Goal: Information Seeking & Learning: Check status

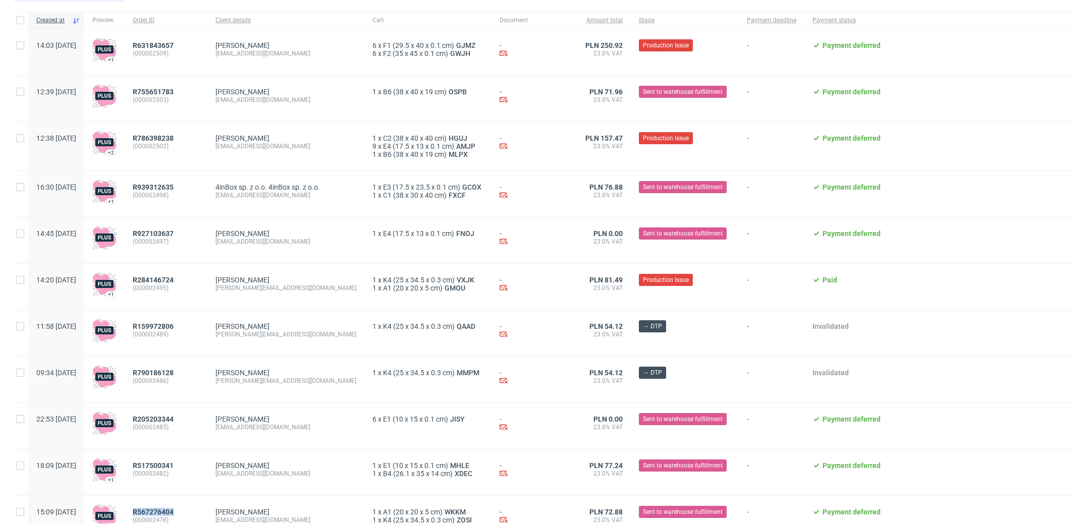
scroll to position [96, 0]
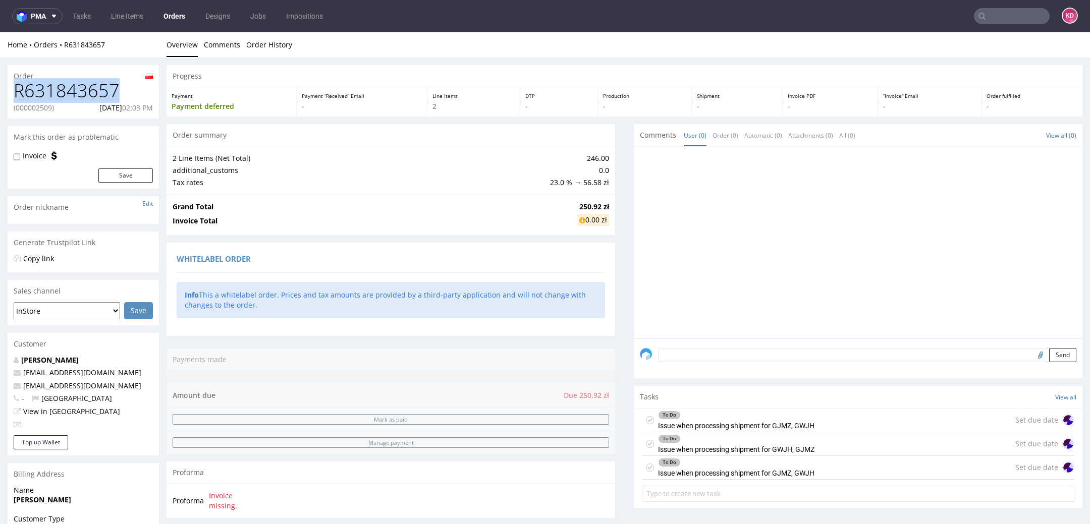
drag, startPoint x: 123, startPoint y: 90, endPoint x: 8, endPoint y: 90, distance: 115.1
click at [8, 90] on div "R631843657 (000002509) [DATE] 02:03 PM" at bounding box center [83, 100] width 151 height 38
copy h1 "R631843657"
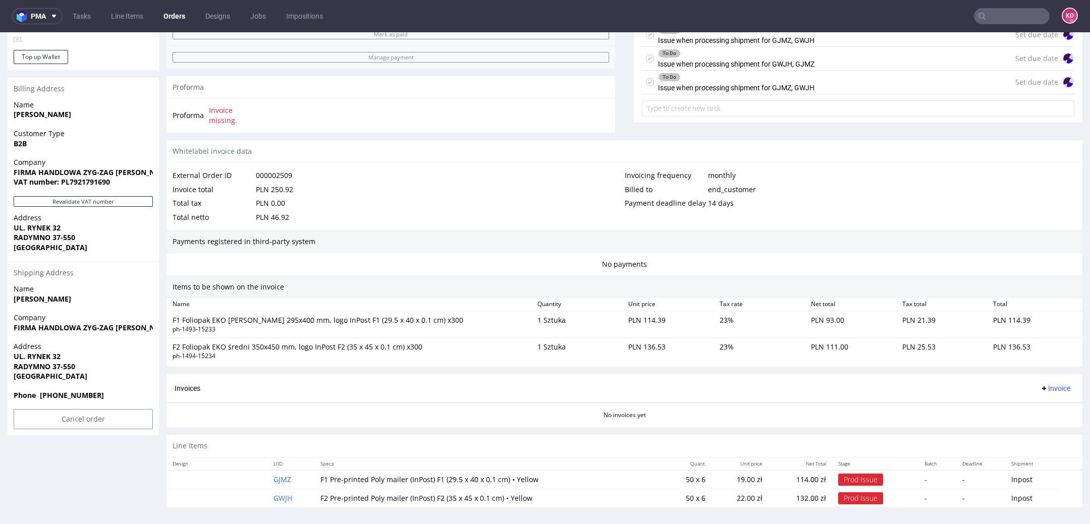
scroll to position [3, 0]
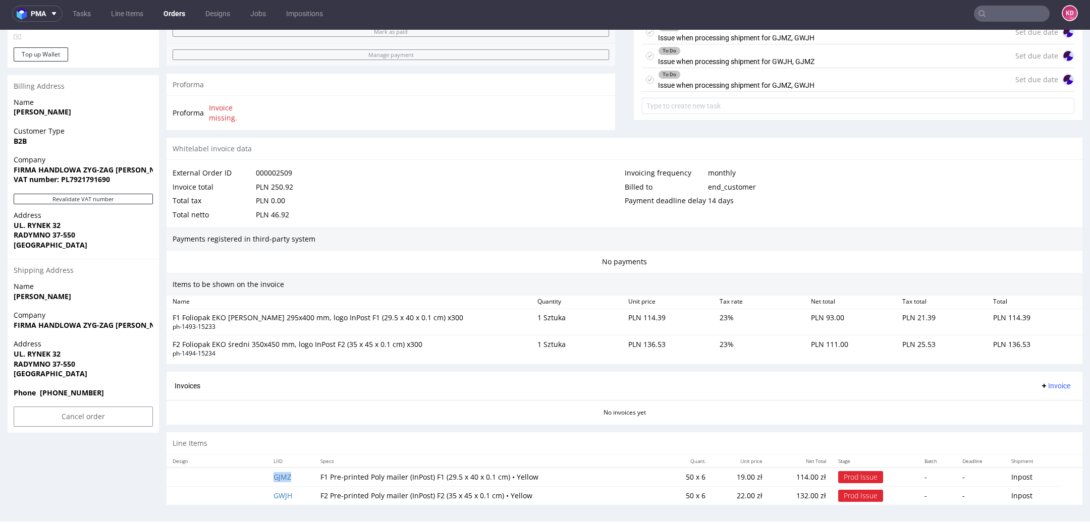
click at [301, 476] on td "GJMZ" at bounding box center [291, 477] width 46 height 19
copy link "GJMZ"
click at [305, 491] on td "GWJH" at bounding box center [291, 496] width 46 height 19
copy link "GWJH"
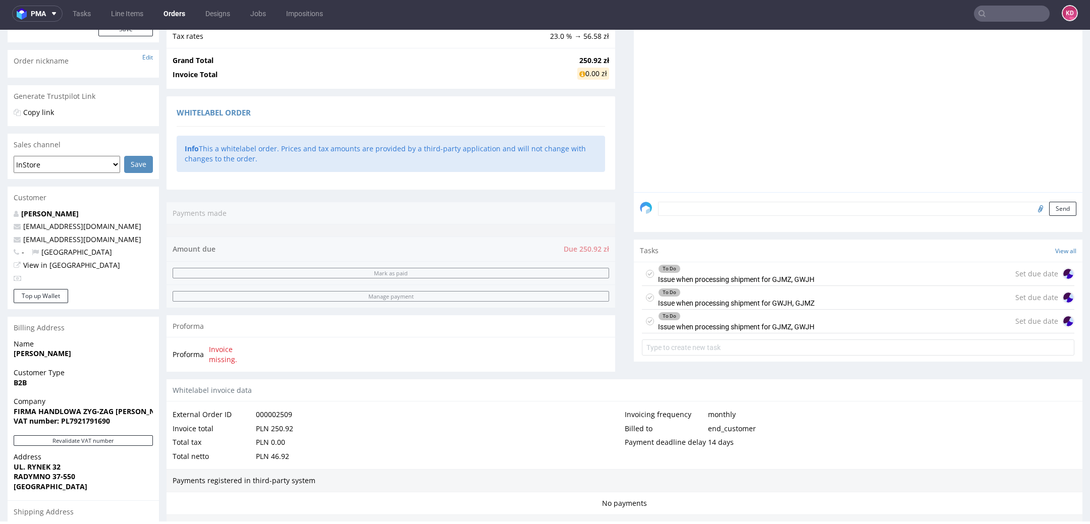
scroll to position [136, 0]
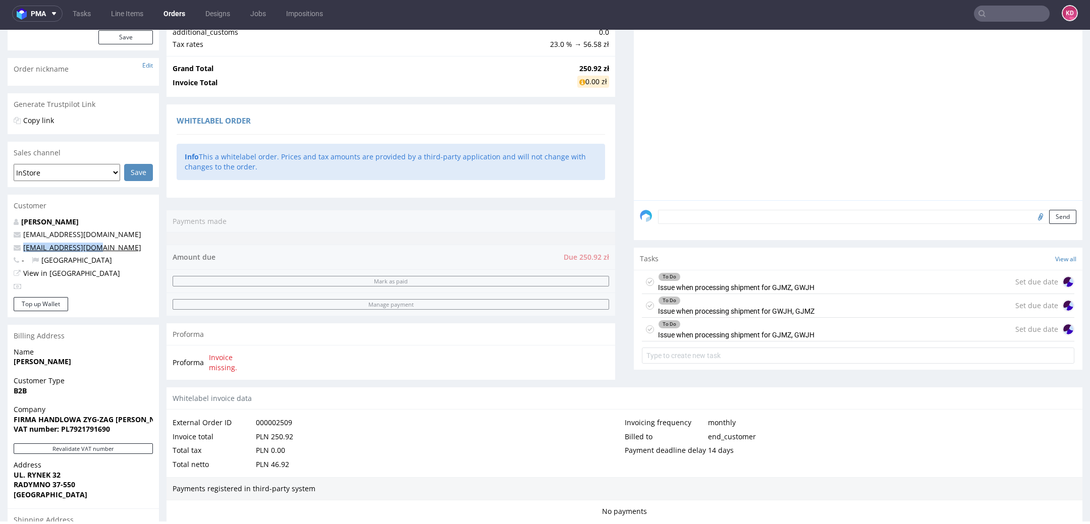
drag, startPoint x: 112, startPoint y: 250, endPoint x: 23, endPoint y: 250, distance: 88.3
click at [23, 250] on p "[EMAIL_ADDRESS][DOMAIN_NAME]" at bounding box center [83, 248] width 139 height 10
copy link "[EMAIL_ADDRESS][DOMAIN_NAME]"
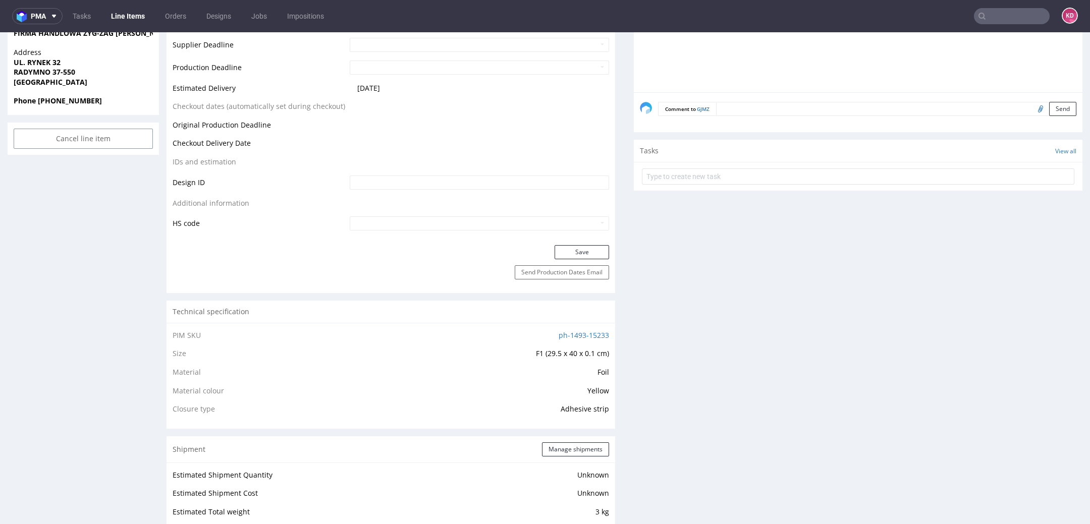
scroll to position [471, 0]
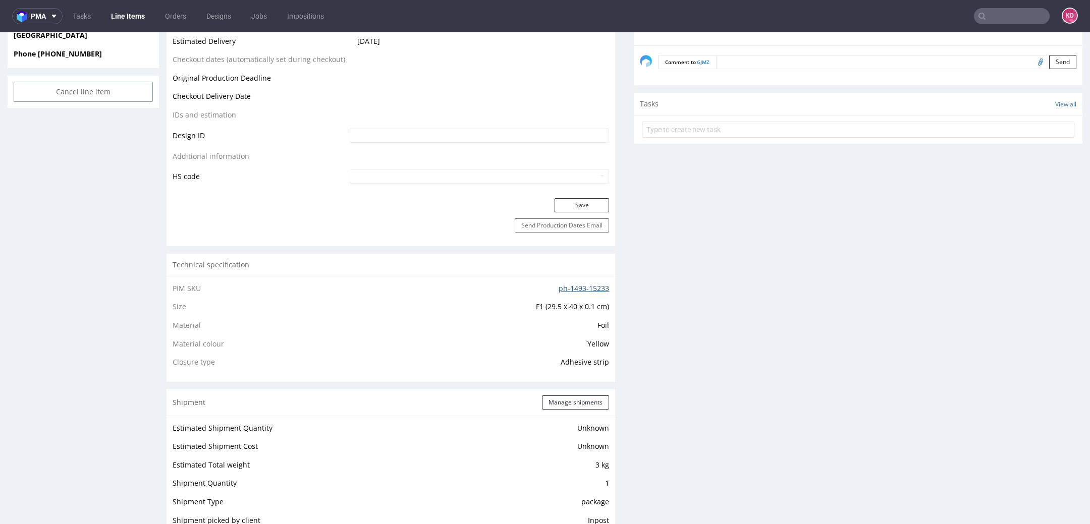
click at [588, 284] on link "ph-1493-15233" at bounding box center [584, 289] width 50 height 10
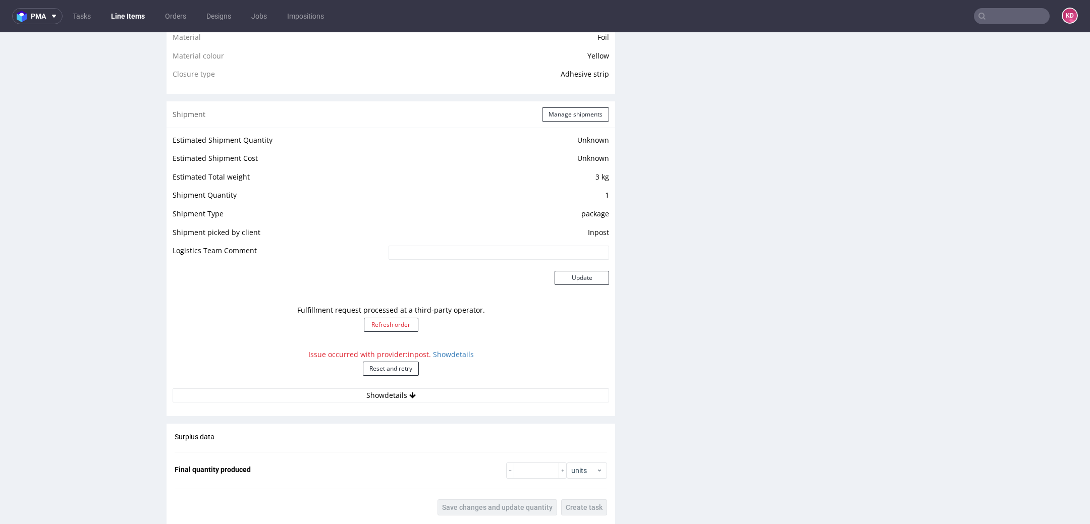
scroll to position [1010, 0]
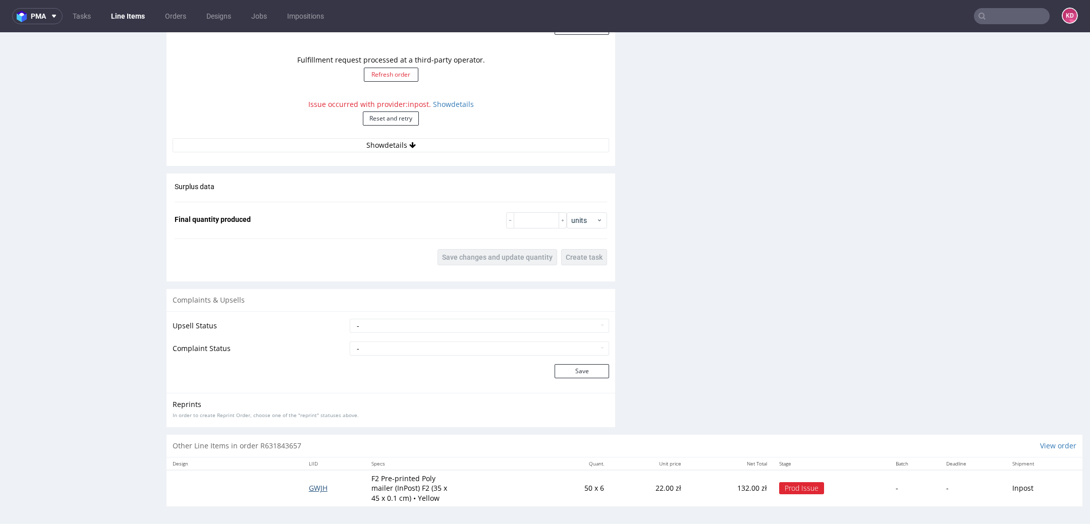
click at [317, 489] on span "GWJH" at bounding box center [318, 489] width 19 height 10
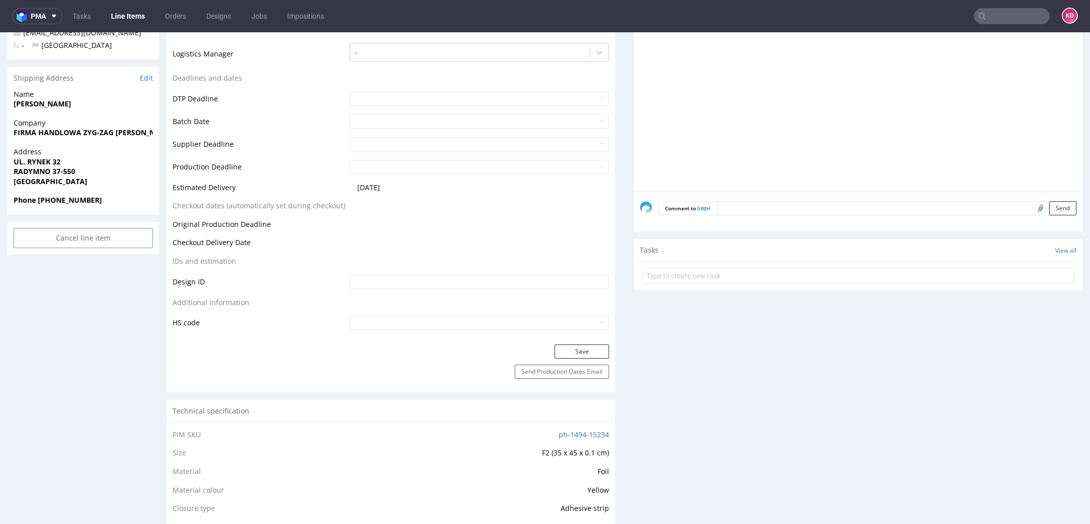
scroll to position [558, 0]
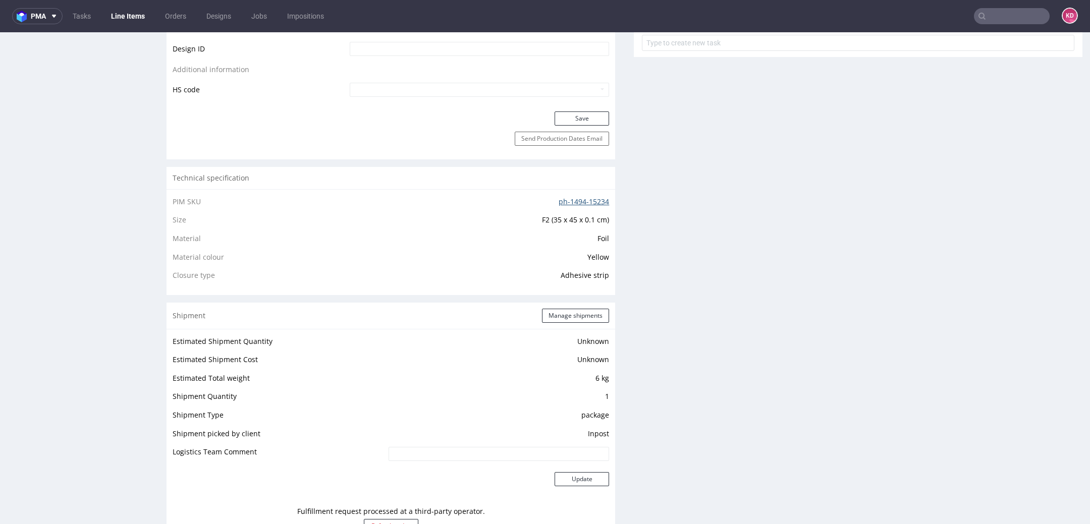
click at [568, 201] on link "ph-1494-15234" at bounding box center [584, 202] width 50 height 10
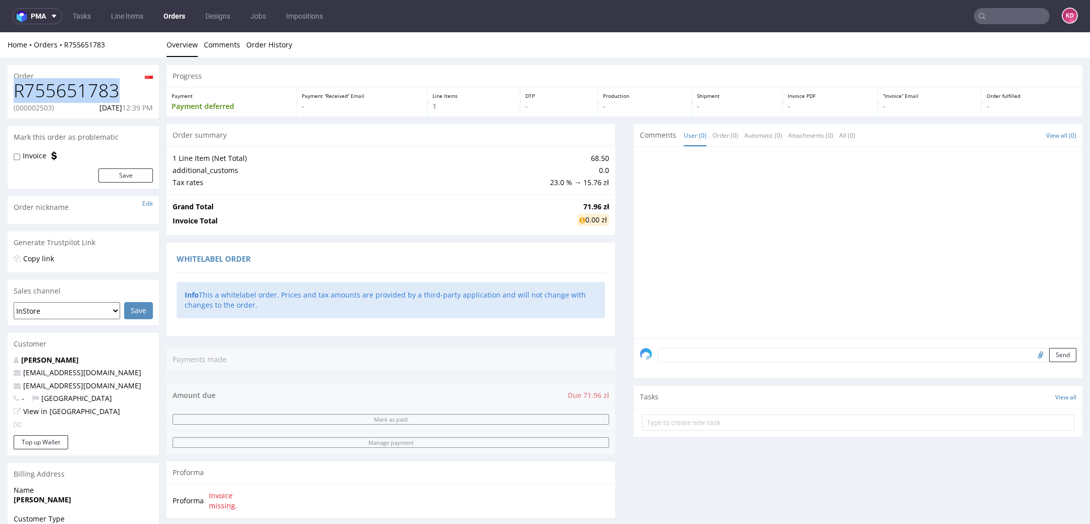
drag, startPoint x: 123, startPoint y: 92, endPoint x: 0, endPoint y: 92, distance: 122.7
click at [0, 92] on div "Order R755651783 (000002503) 22.08.2025 12:39 PM Mark this order as problematic…" at bounding box center [545, 461] width 1090 height 806
copy h1 "R755651783"
drag, startPoint x: 97, startPoint y: 388, endPoint x: 15, endPoint y: 388, distance: 81.8
click at [15, 388] on p "info@sapospa.pl" at bounding box center [83, 386] width 139 height 10
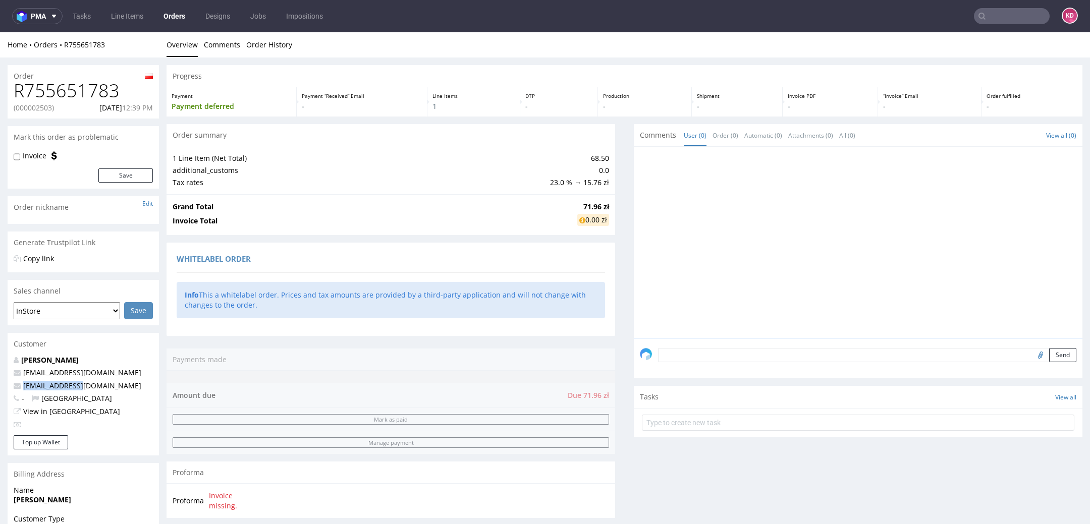
copy span "info@sapospa.pl"
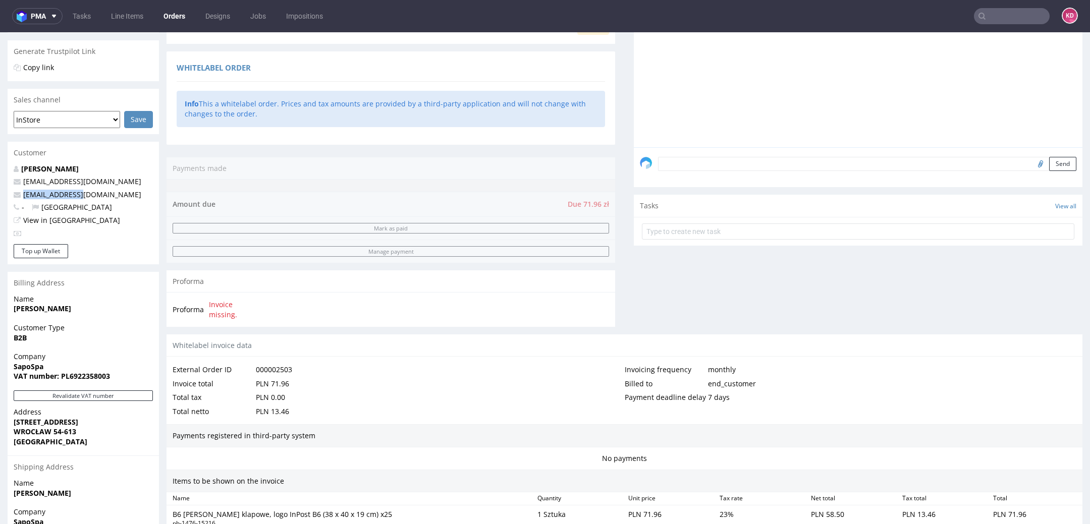
scroll to position [341, 0]
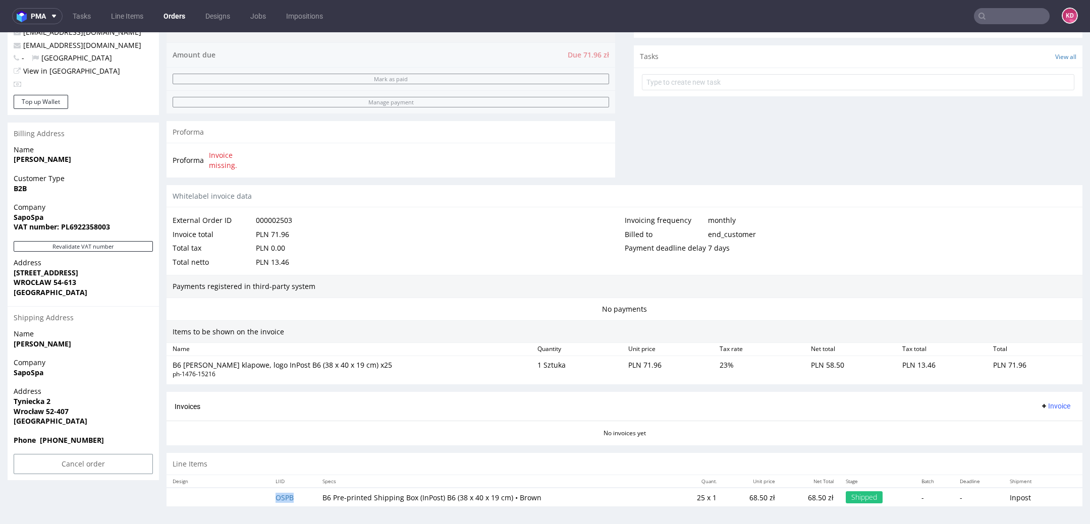
click at [300, 498] on td "OSPB" at bounding box center [293, 497] width 47 height 19
copy link "OSPB"
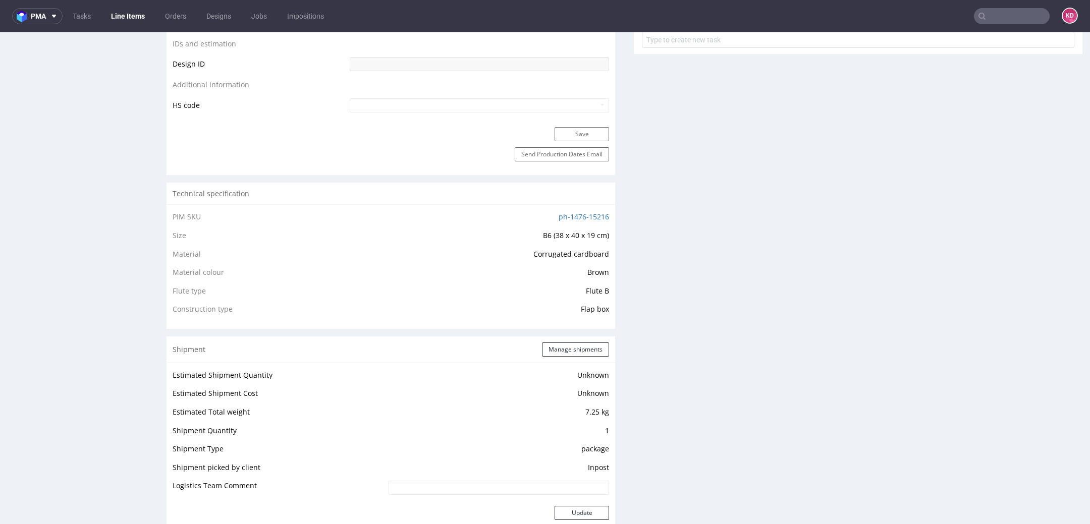
scroll to position [687, 0]
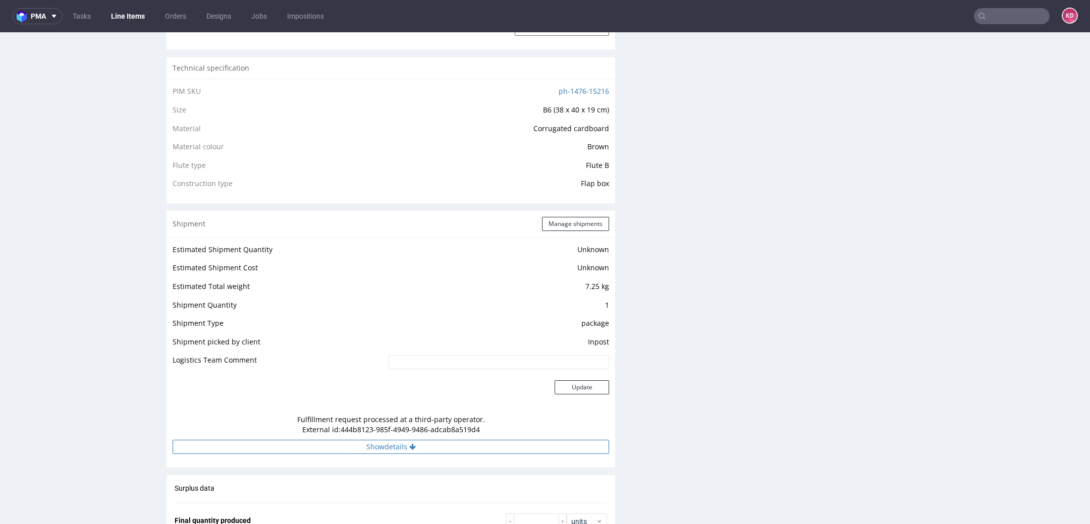
click at [405, 447] on button "Show details" at bounding box center [391, 447] width 437 height 14
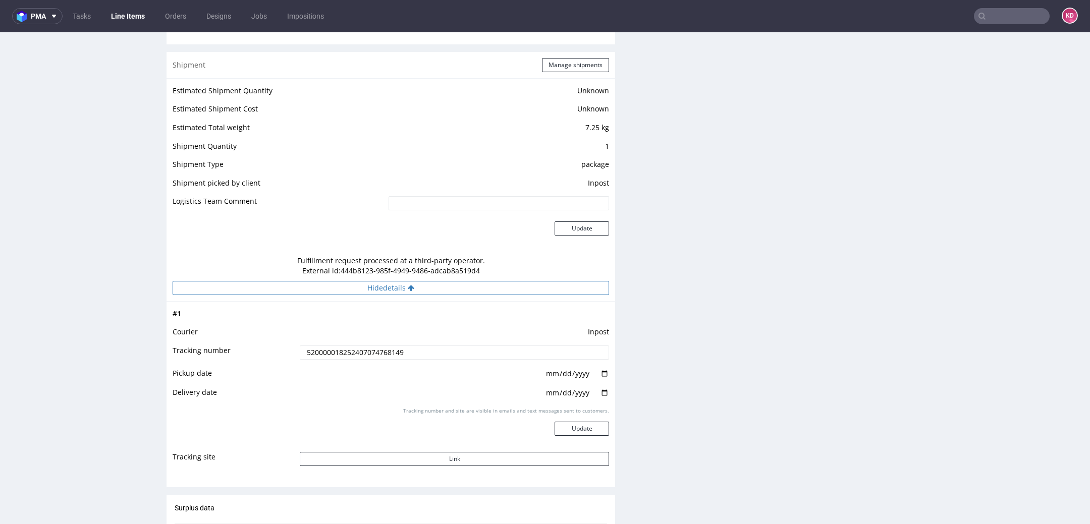
scroll to position [847, 0]
click at [387, 355] on input "520000018252407074768149" at bounding box center [454, 352] width 309 height 14
drag, startPoint x: 423, startPoint y: 353, endPoint x: 267, endPoint y: 352, distance: 156.0
click at [267, 352] on tr "Tracking number 520000018252407074768149" at bounding box center [391, 355] width 437 height 23
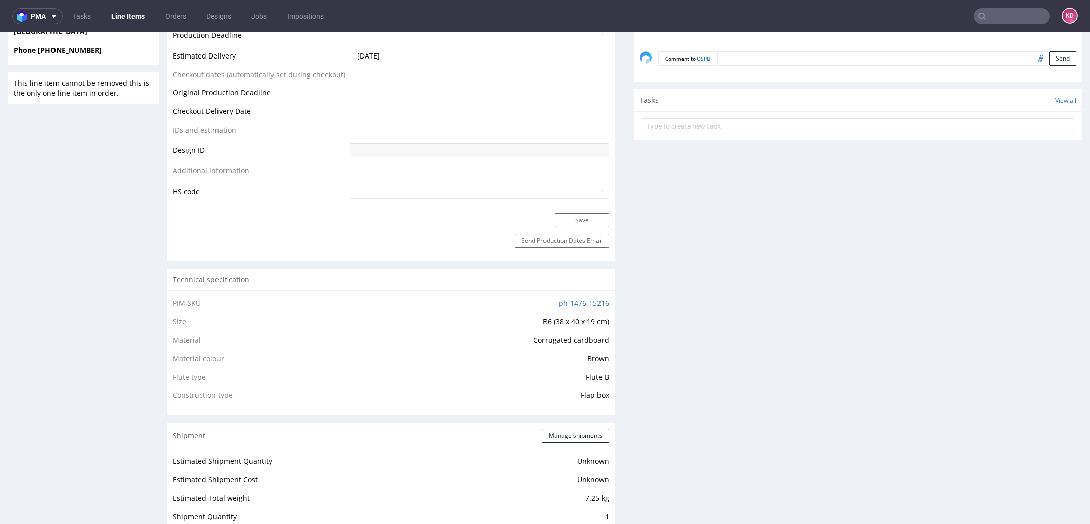
scroll to position [472, 0]
click at [563, 302] on link "ph-1476-15216" at bounding box center [584, 305] width 50 height 10
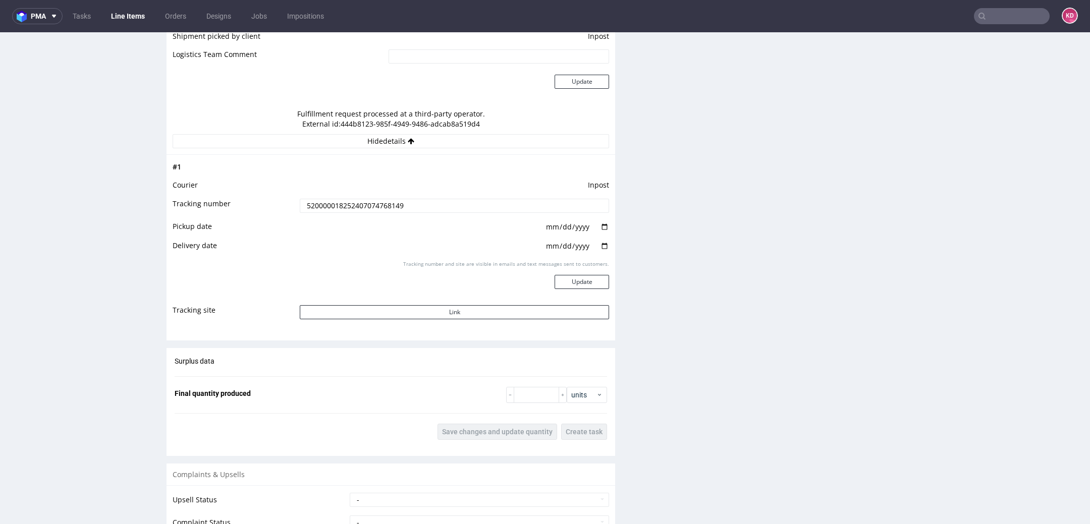
scroll to position [994, 0]
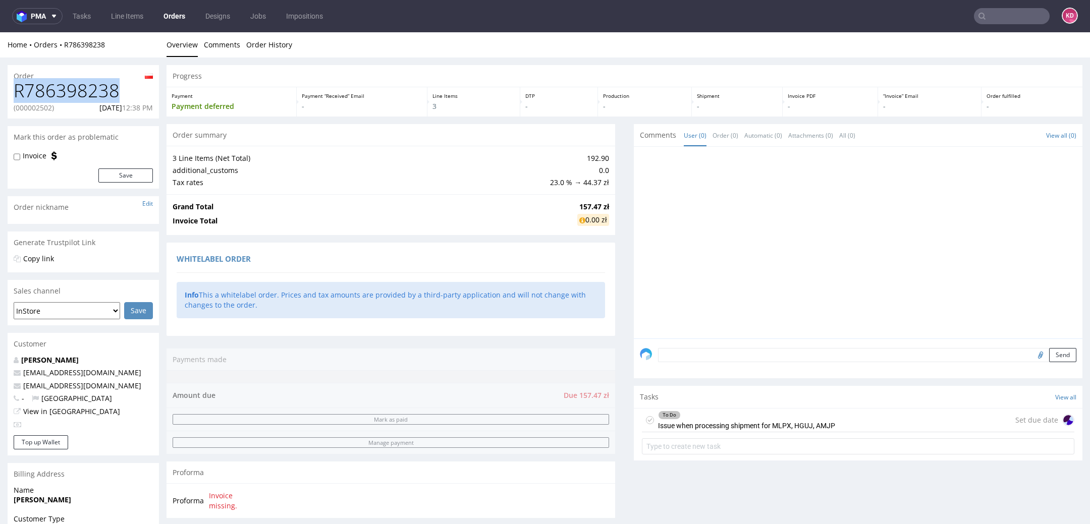
drag, startPoint x: 133, startPoint y: 93, endPoint x: 2, endPoint y: 93, distance: 131.2
copy h1 "R786398238"
drag, startPoint x: 92, startPoint y: 385, endPoint x: 22, endPoint y: 385, distance: 69.7
click at [22, 385] on p "info@sapospa.pl" at bounding box center [83, 386] width 139 height 10
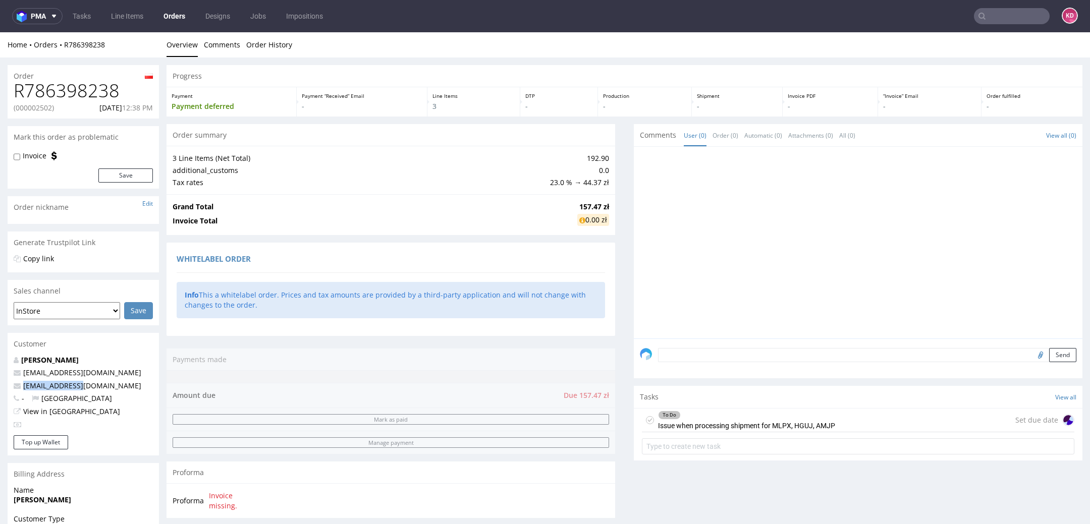
copy link "info@sapospa.pl"
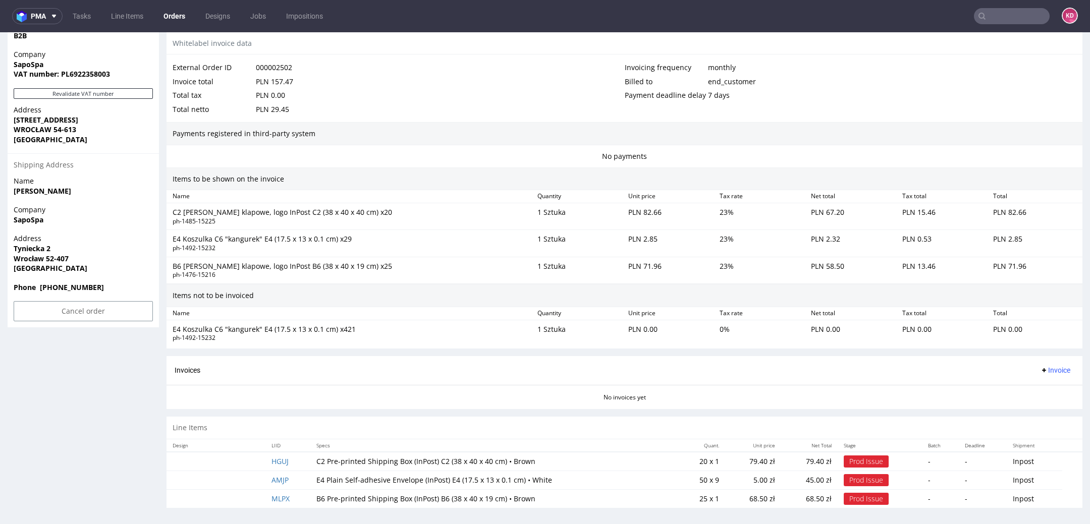
scroll to position [3, 0]
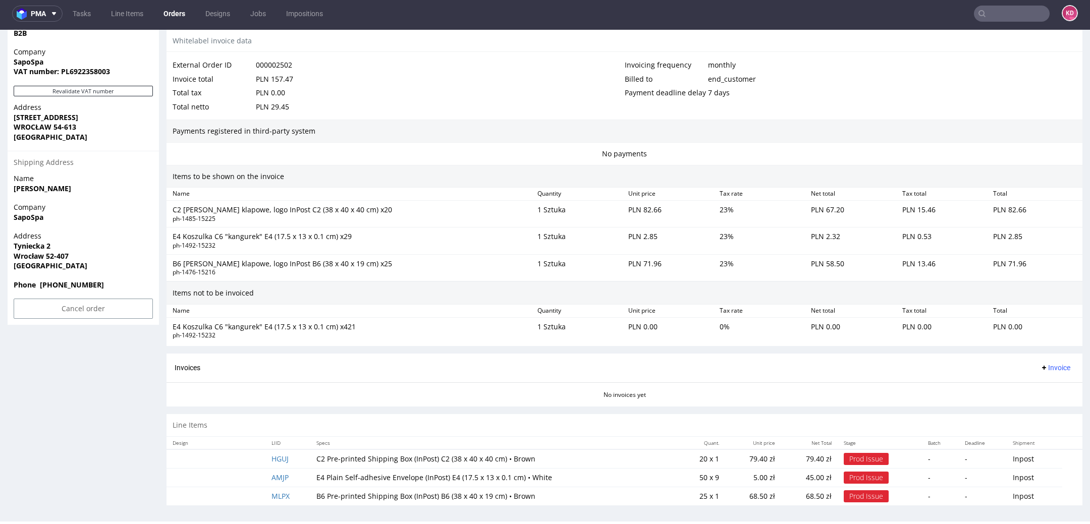
drag, startPoint x: 299, startPoint y: 476, endPoint x: 270, endPoint y: 476, distance: 29.3
click at [270, 476] on td "AMJP" at bounding box center [288, 477] width 45 height 19
click at [301, 477] on td "AMJP" at bounding box center [288, 477] width 45 height 19
copy link "AMJP"
click at [295, 455] on td "HGUJ" at bounding box center [288, 459] width 45 height 19
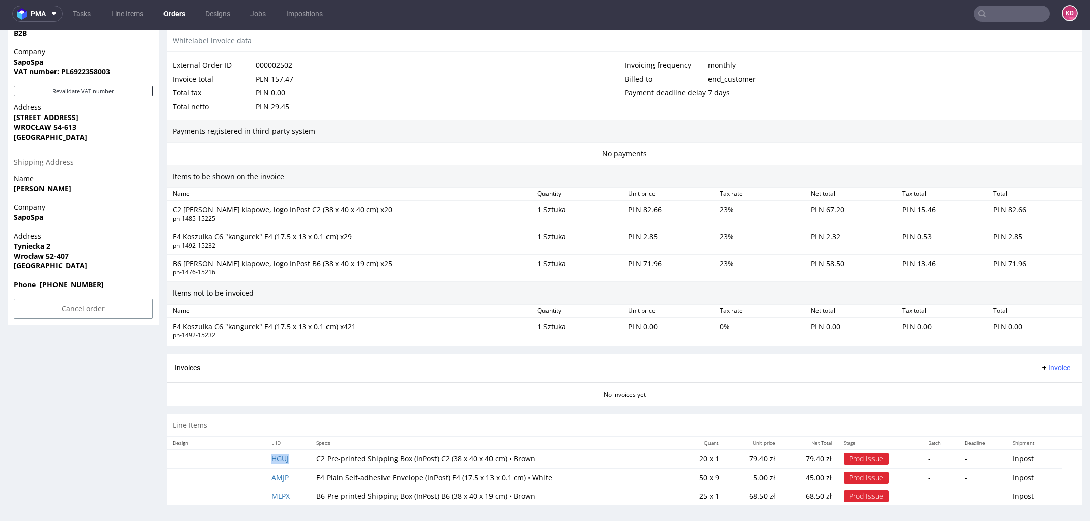
copy link "HGUJ"
click at [301, 495] on td "MLPX" at bounding box center [288, 496] width 45 height 19
copy link "MLPX"
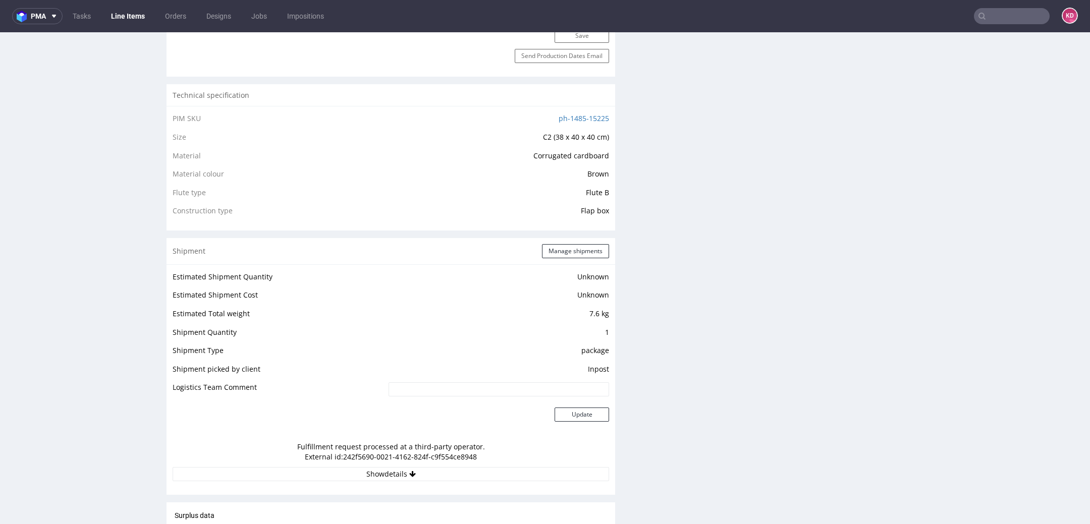
scroll to position [651, 0]
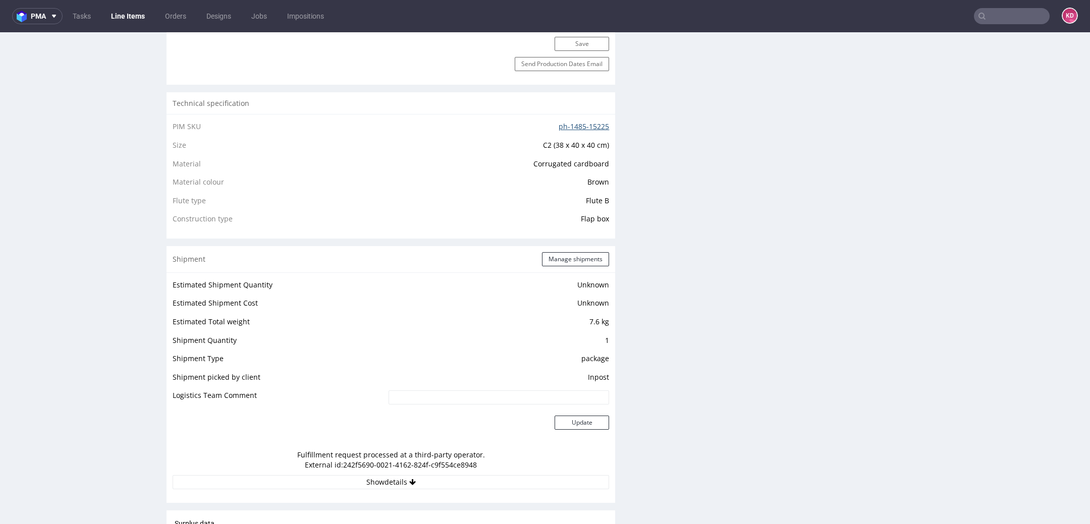
click at [570, 124] on link "ph-1485-15225" at bounding box center [584, 127] width 50 height 10
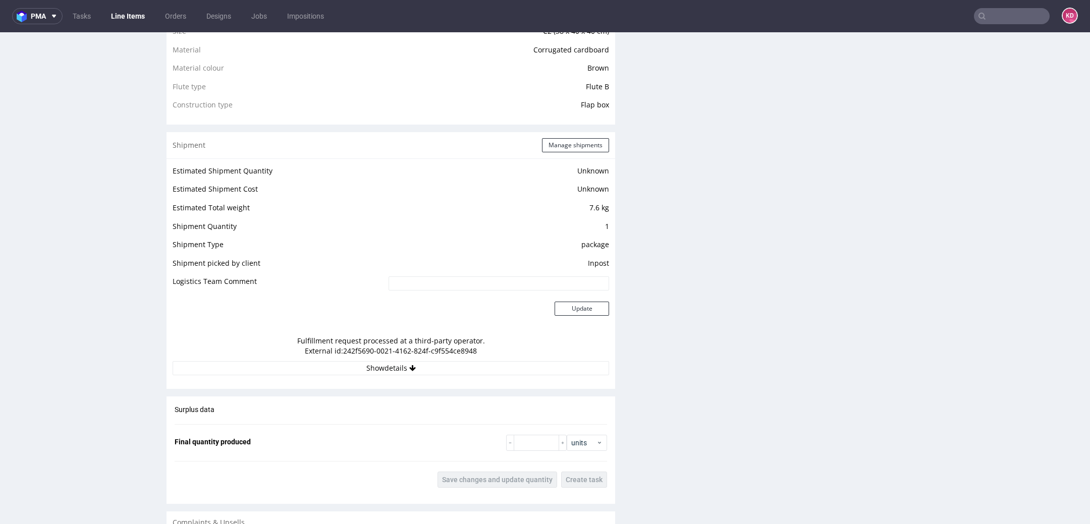
scroll to position [1043, 0]
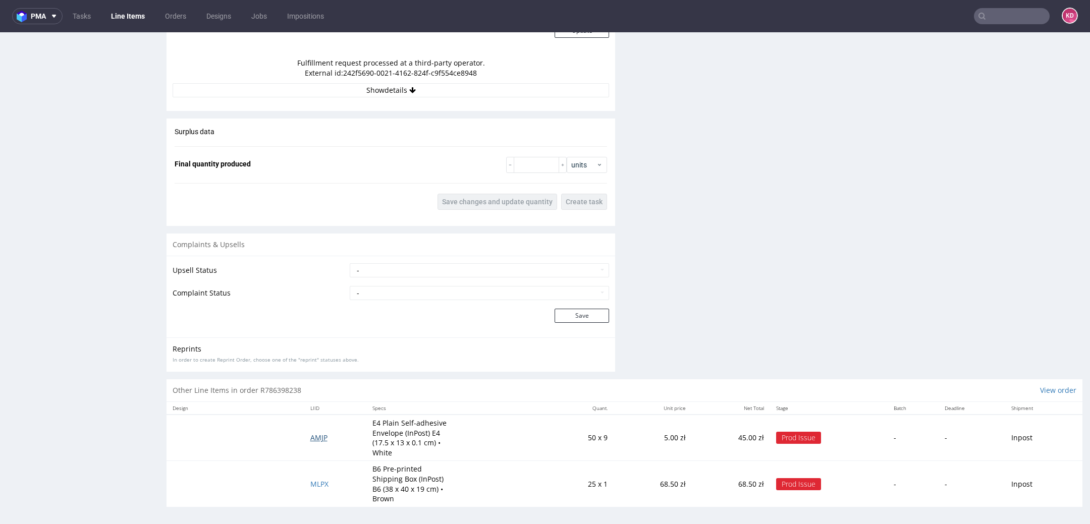
click at [311, 435] on span "AMJP" at bounding box center [318, 438] width 17 height 10
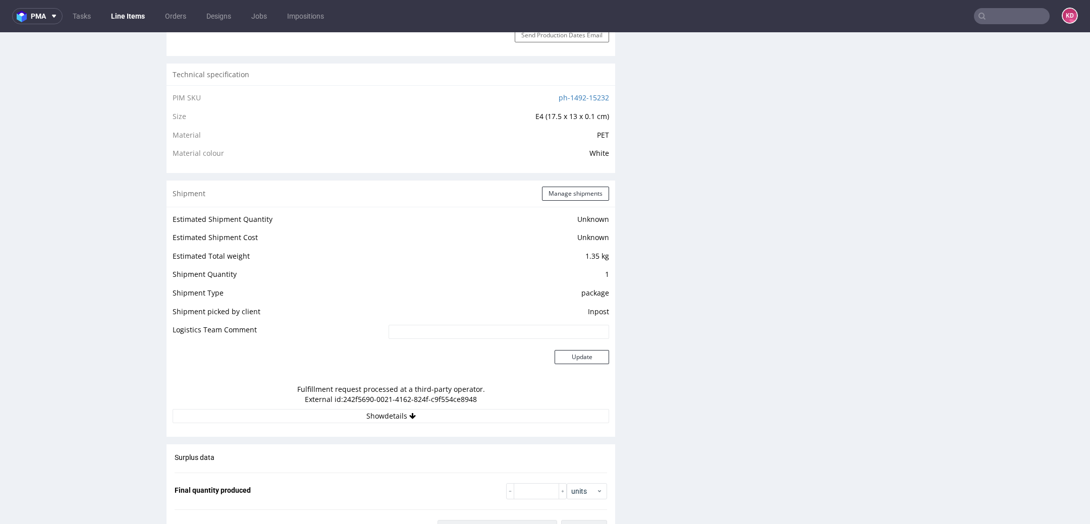
scroll to position [682, 0]
click at [570, 94] on link "ph-1492-15232" at bounding box center [584, 96] width 50 height 10
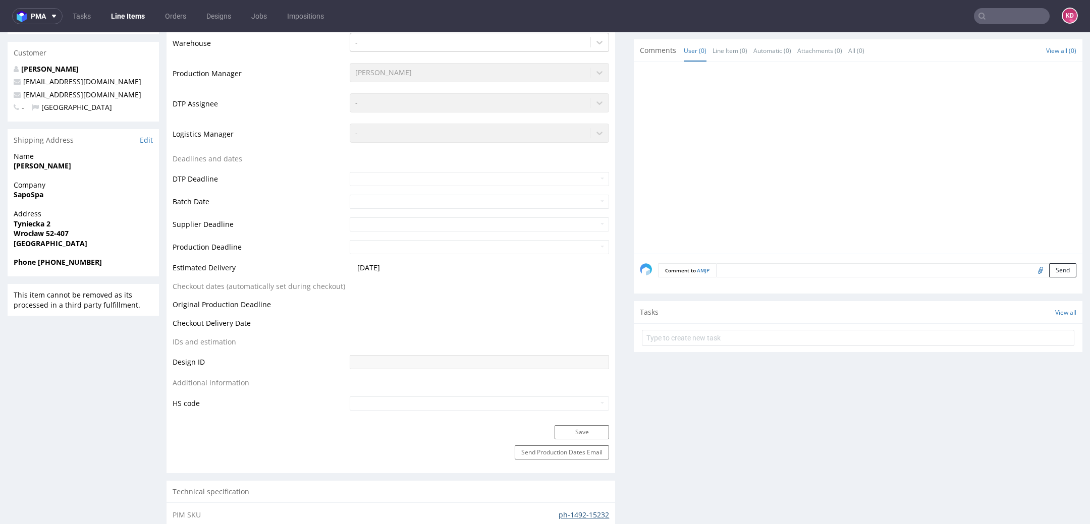
scroll to position [1007, 0]
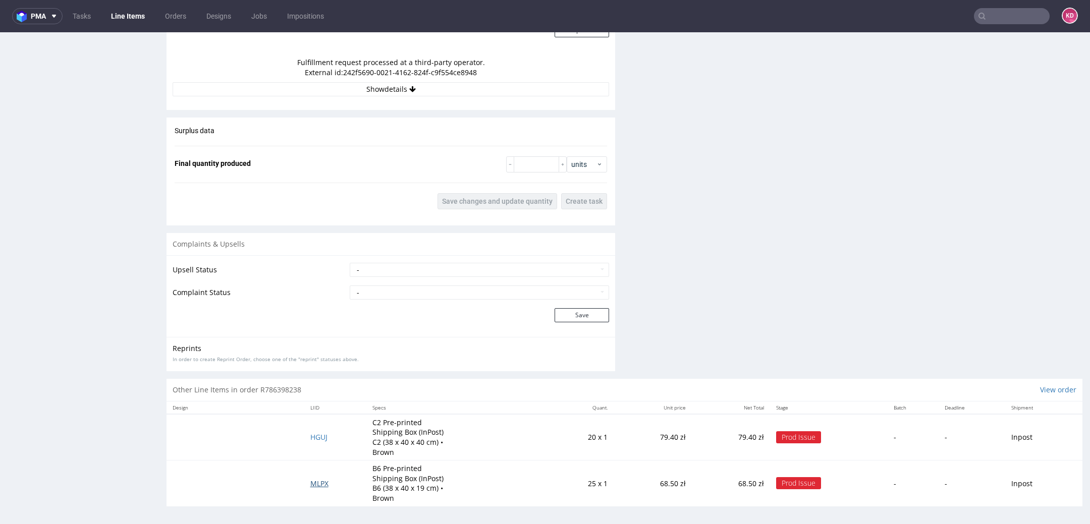
click at [317, 483] on span "MLPX" at bounding box center [319, 484] width 18 height 10
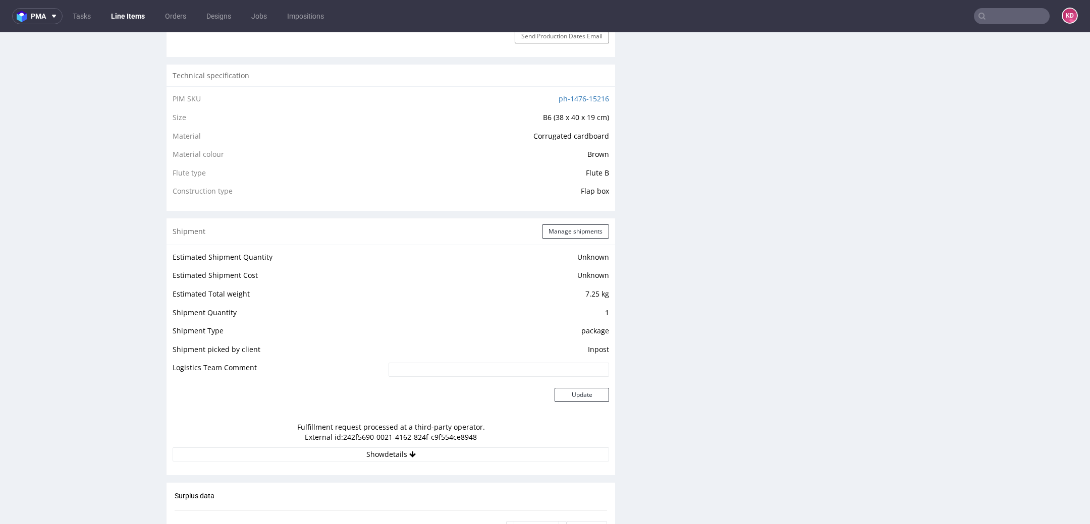
scroll to position [635, 0]
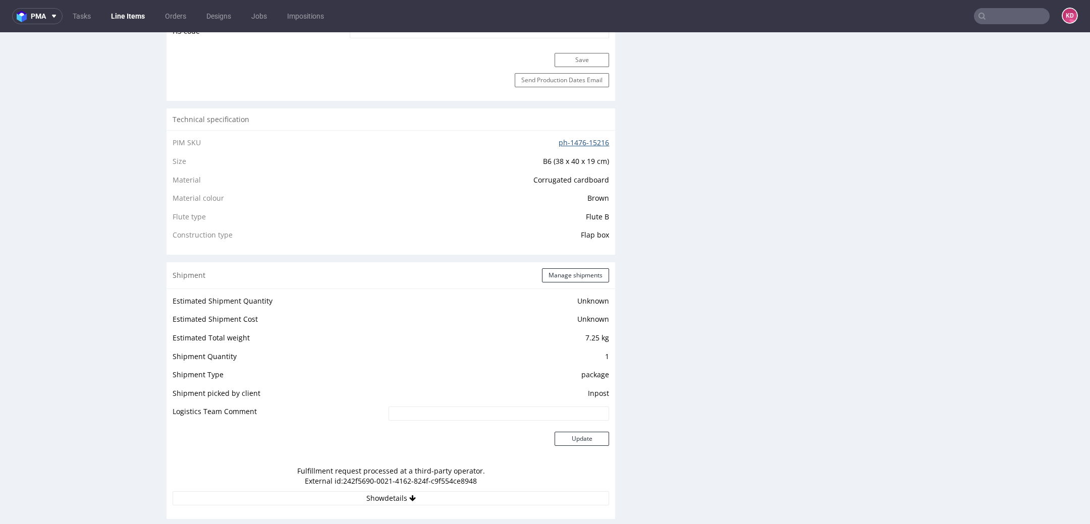
click at [565, 138] on link "ph-1476-15216" at bounding box center [584, 143] width 50 height 10
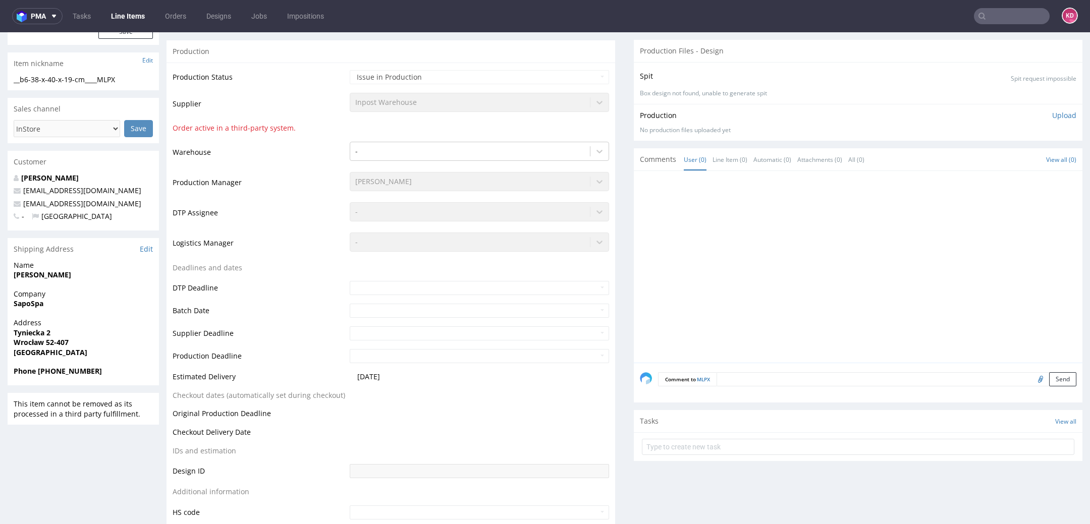
scroll to position [0, 0]
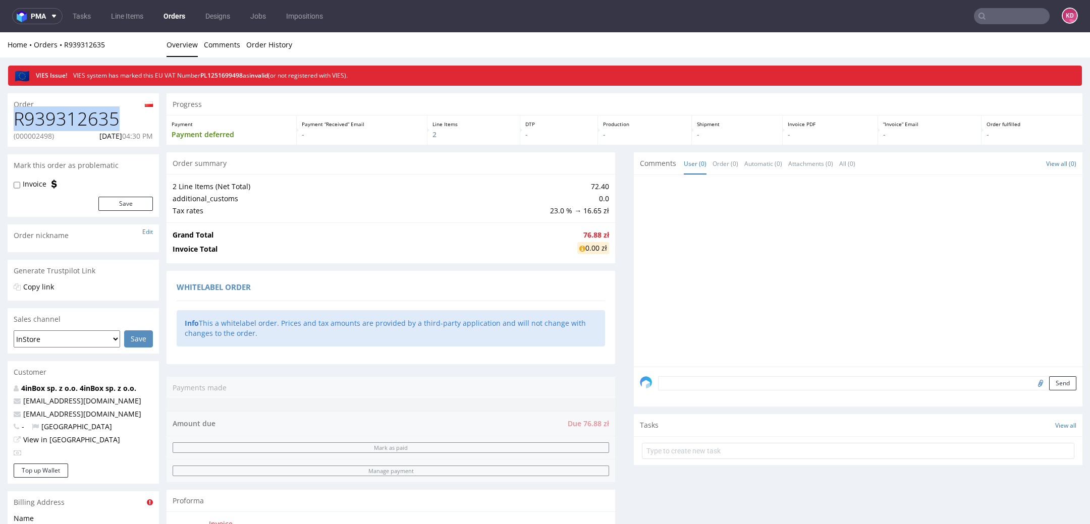
drag, startPoint x: 128, startPoint y: 116, endPoint x: 0, endPoint y: 128, distance: 128.8
click at [0, 128] on div "Order R939312635 (000002498) 21.08.2025 04:30 PM Mark this order as problematic…" at bounding box center [545, 511] width 1090 height 851
copy h1 "R939312635"
drag, startPoint x: 115, startPoint y: 404, endPoint x: 33, endPoint y: 404, distance: 82.3
click at [33, 404] on p "[EMAIL_ADDRESS][DOMAIN_NAME]" at bounding box center [83, 401] width 139 height 10
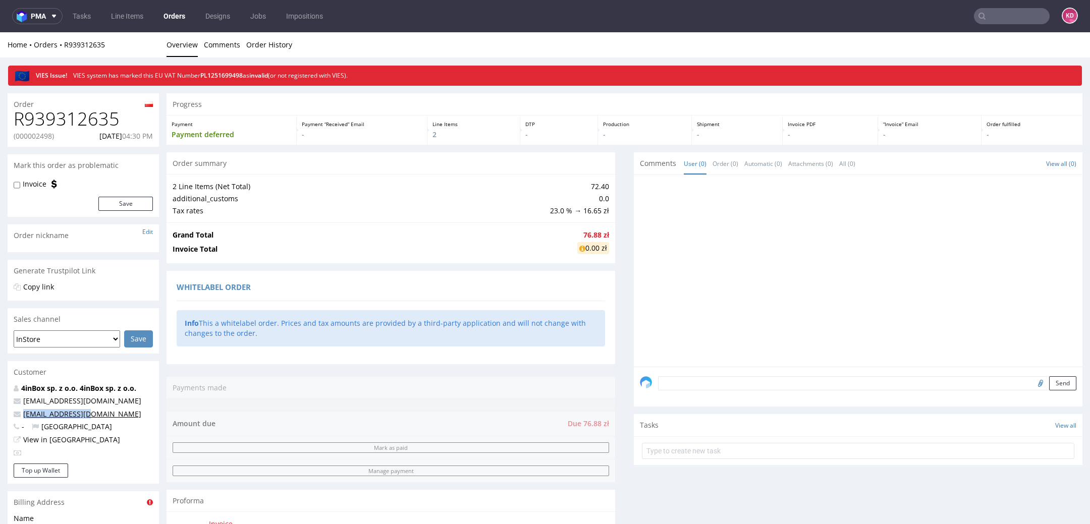
drag, startPoint x: 91, startPoint y: 415, endPoint x: 23, endPoint y: 416, distance: 68.2
click at [23, 416] on p "oddzial@4inbox.pl" at bounding box center [83, 414] width 139 height 10
copy link "oddzial@4inbox.pl"
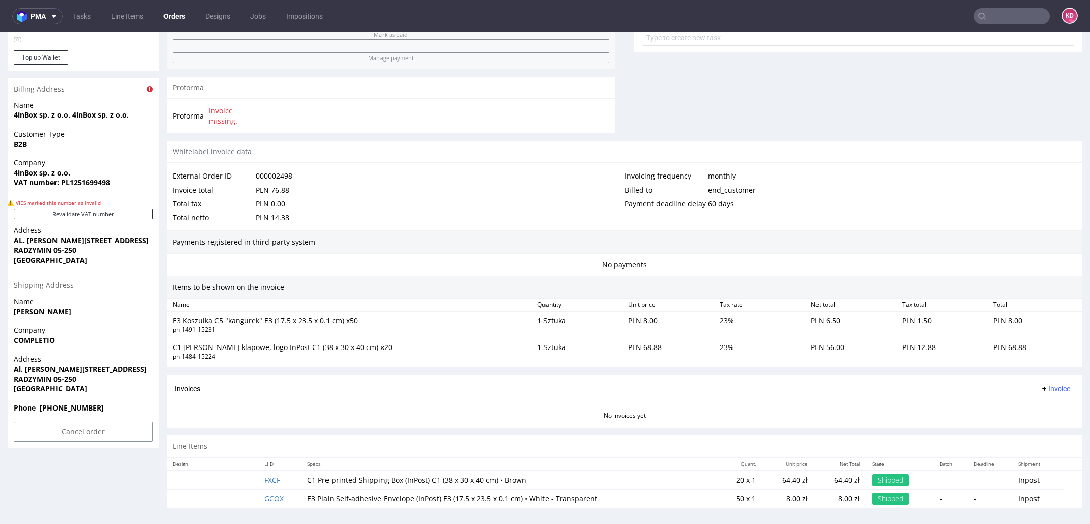
scroll to position [3, 0]
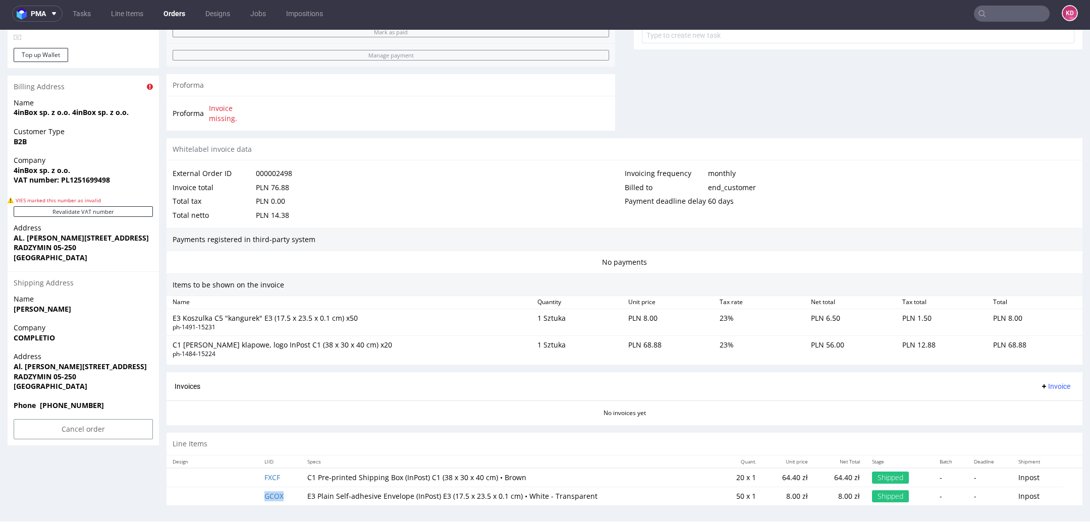
click at [295, 493] on td "GCOX" at bounding box center [279, 496] width 43 height 19
copy link "GCOX"
click at [294, 478] on td "FXCF" at bounding box center [279, 477] width 43 height 19
copy link "FXCF"
click at [258, 491] on td "GCOX" at bounding box center [279, 496] width 43 height 19
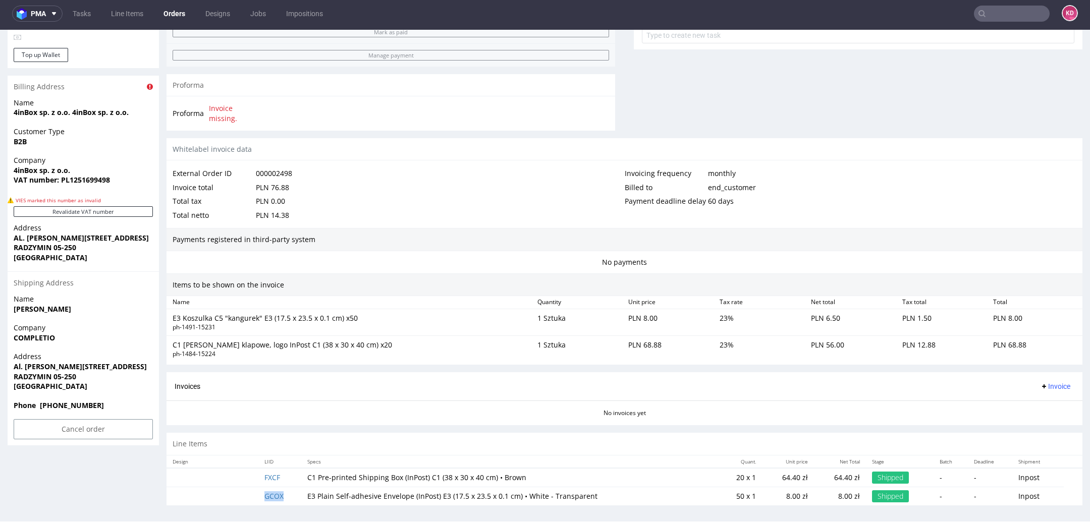
copy link "GCOX"
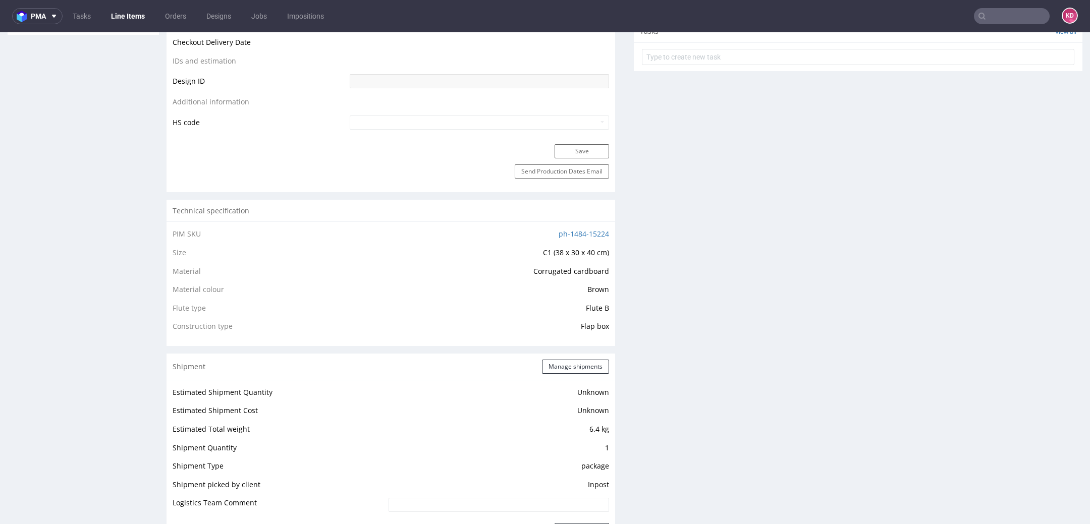
scroll to position [543, 0]
click at [572, 232] on link "ph-1484-15224" at bounding box center [584, 235] width 50 height 10
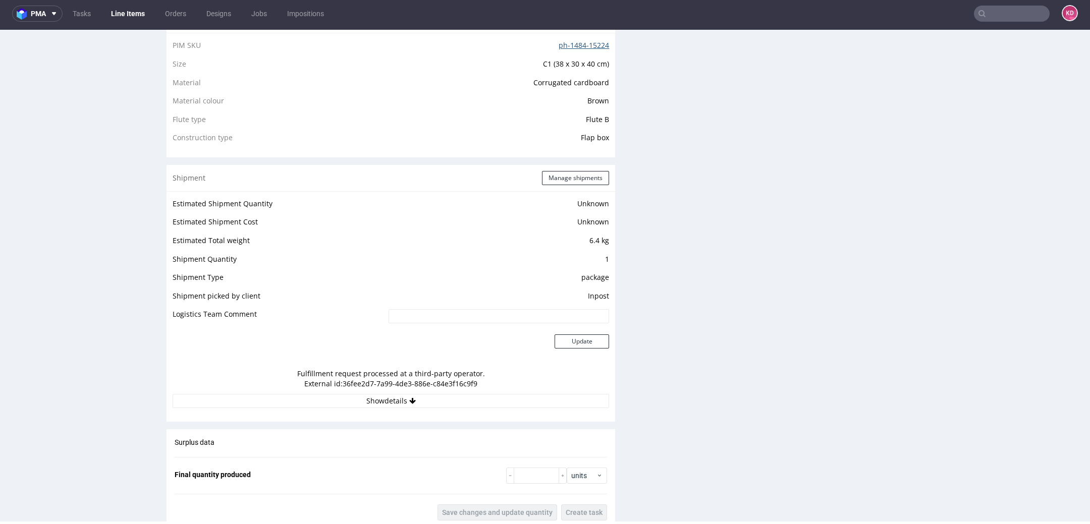
scroll to position [721, 0]
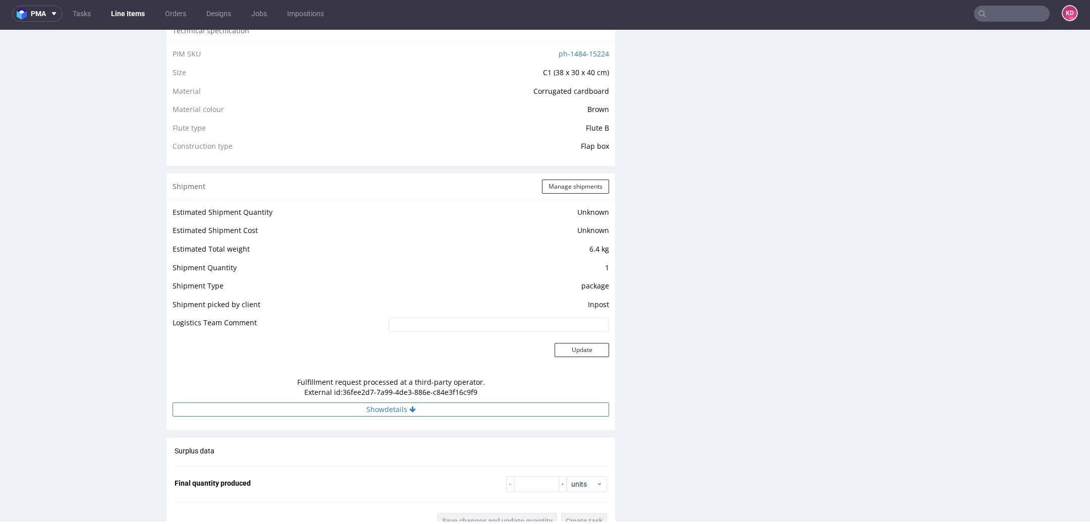
click at [440, 410] on button "Show details" at bounding box center [391, 410] width 437 height 14
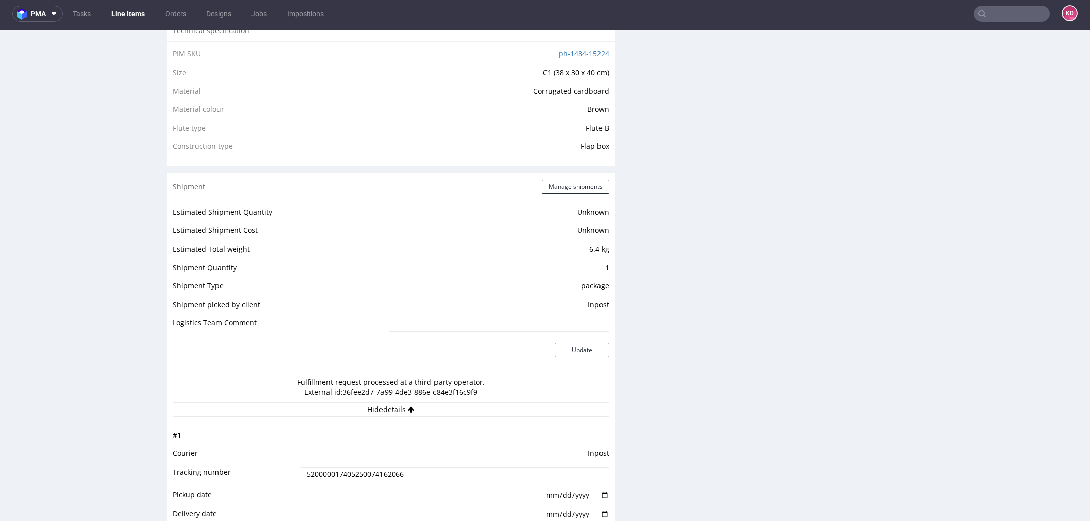
click at [425, 475] on input "520000017405250074162066" at bounding box center [454, 474] width 309 height 14
drag, startPoint x: 425, startPoint y: 475, endPoint x: 285, endPoint y: 475, distance: 140.3
click at [285, 475] on tr "Tracking number 520000017405250074162066" at bounding box center [391, 477] width 437 height 23
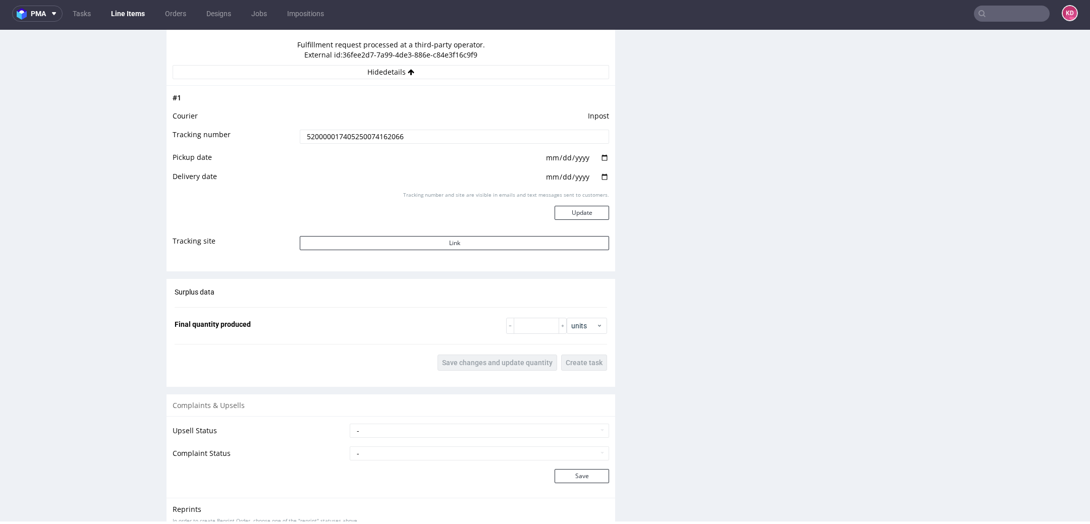
scroll to position [1177, 0]
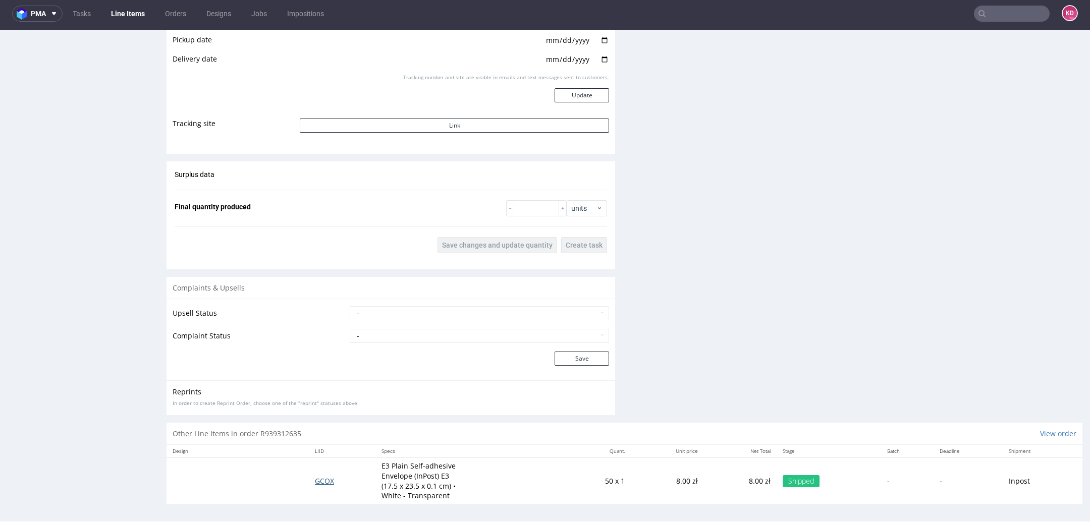
click at [322, 482] on span "GCOX" at bounding box center [324, 482] width 19 height 10
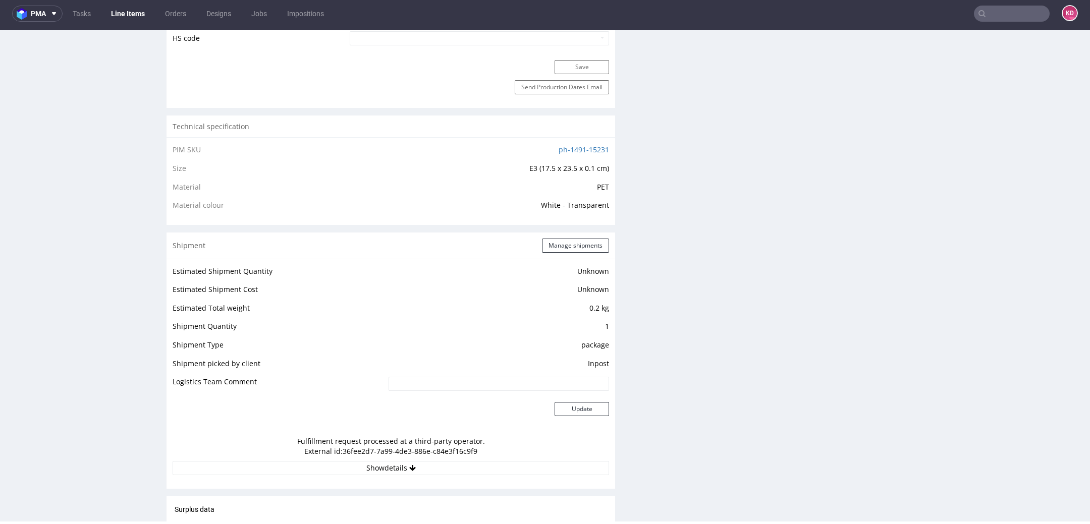
scroll to position [578, 0]
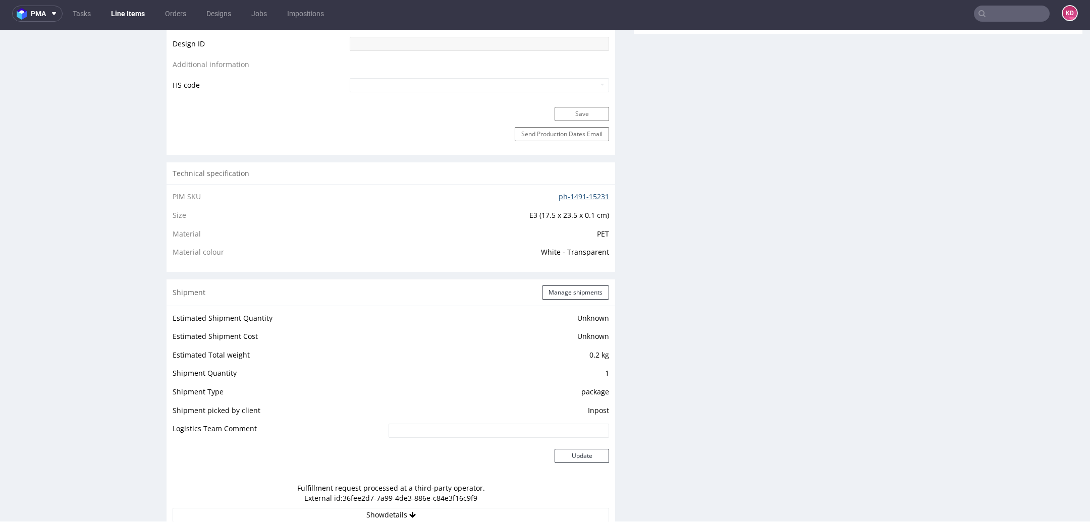
click at [588, 193] on link "ph-1491-15231" at bounding box center [584, 197] width 50 height 10
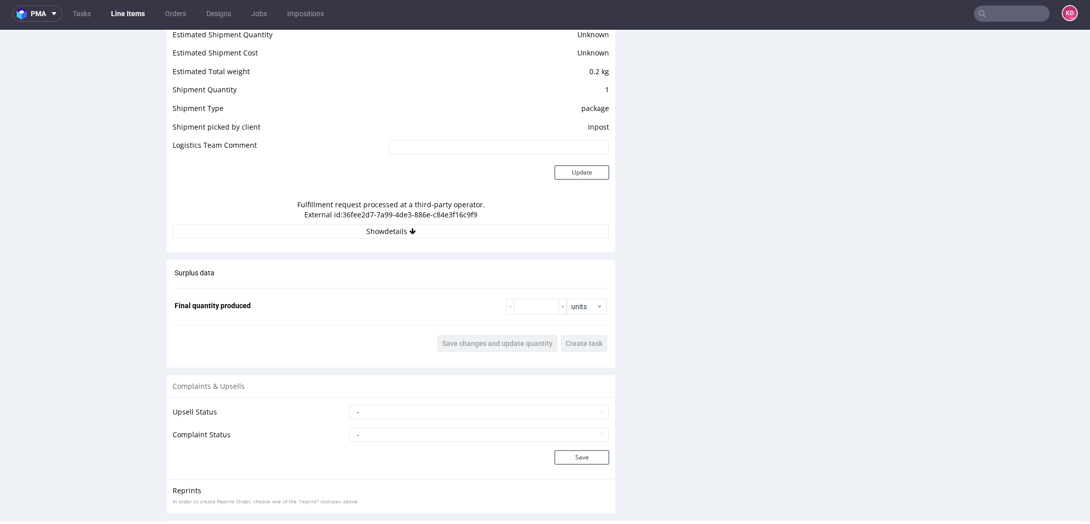
scroll to position [914, 0]
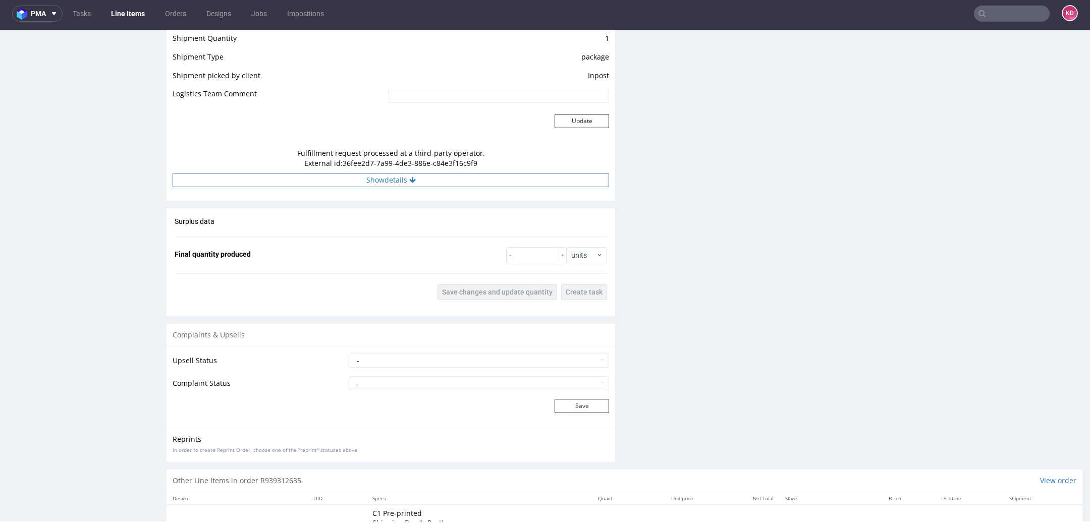
click at [429, 183] on button "Show details" at bounding box center [391, 180] width 437 height 14
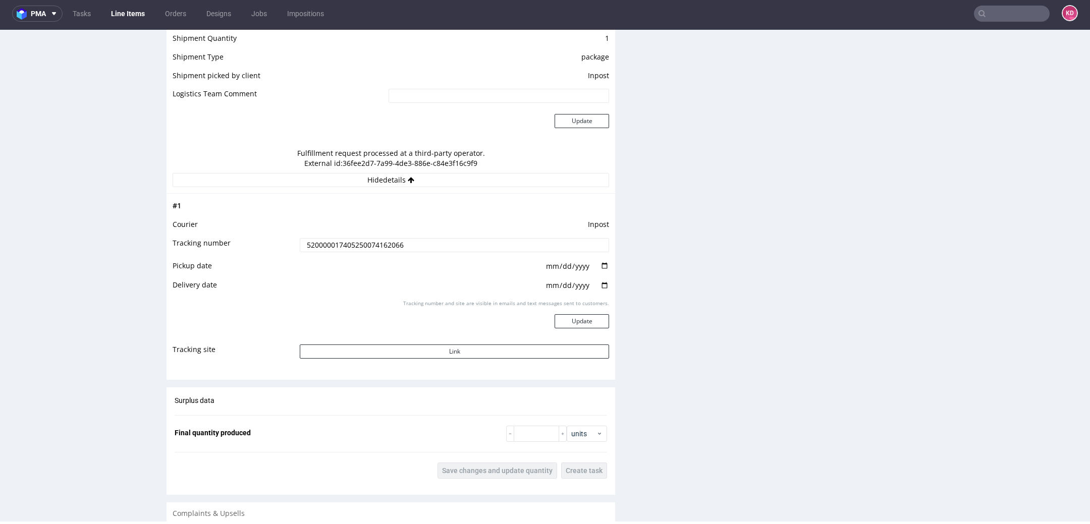
drag, startPoint x: 412, startPoint y: 238, endPoint x: 426, endPoint y: 252, distance: 20.0
click at [426, 253] on td "520000017405250074162066" at bounding box center [453, 248] width 312 height 23
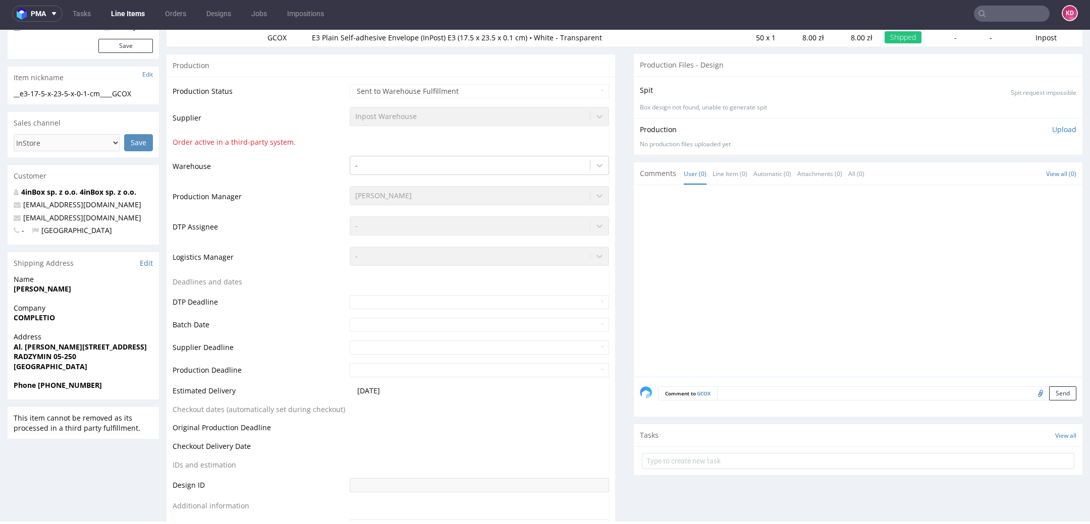
scroll to position [0, 0]
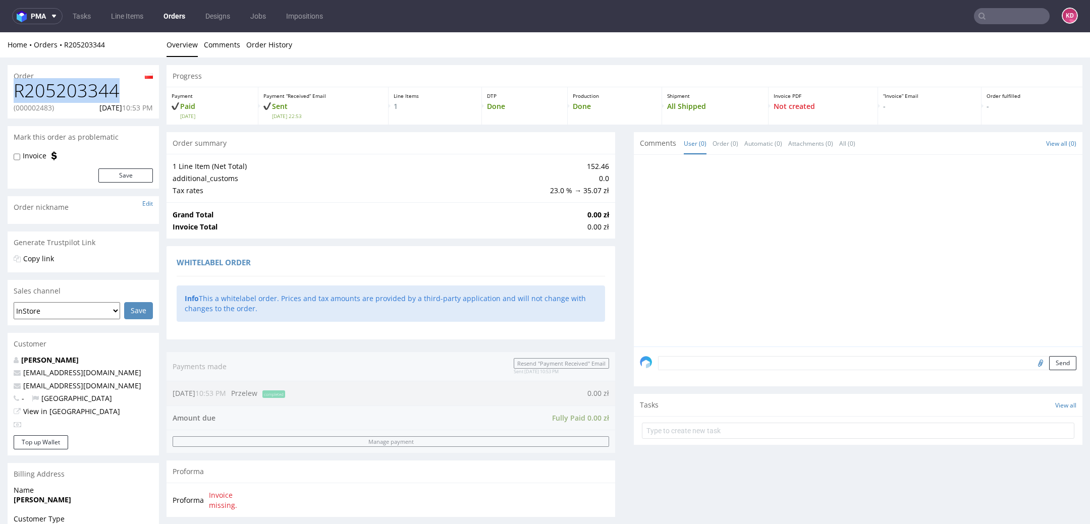
drag, startPoint x: 142, startPoint y: 95, endPoint x: 9, endPoint y: 95, distance: 133.8
click at [9, 95] on div "R205203344 (000002483) [DATE] 10:53 PM" at bounding box center [83, 100] width 151 height 38
copy h1 "R205203344"
drag, startPoint x: 95, startPoint y: 391, endPoint x: 18, endPoint y: 391, distance: 77.2
click at [18, 391] on div "Rafał Wlaź whitelabel@packhelp.com rafal@atomdev.eu - Poland View in Hubspot" at bounding box center [83, 395] width 151 height 81
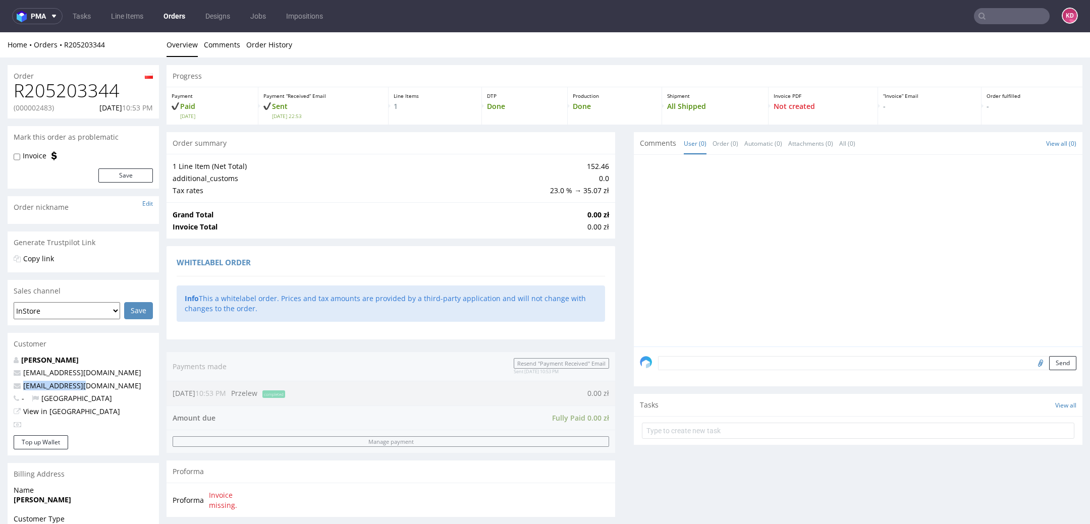
drag, startPoint x: 94, startPoint y: 385, endPoint x: 21, endPoint y: 386, distance: 73.2
click at [21, 385] on p "rafal@atomdev.eu" at bounding box center [83, 386] width 139 height 10
copy link "rafal@atomdev.eu"
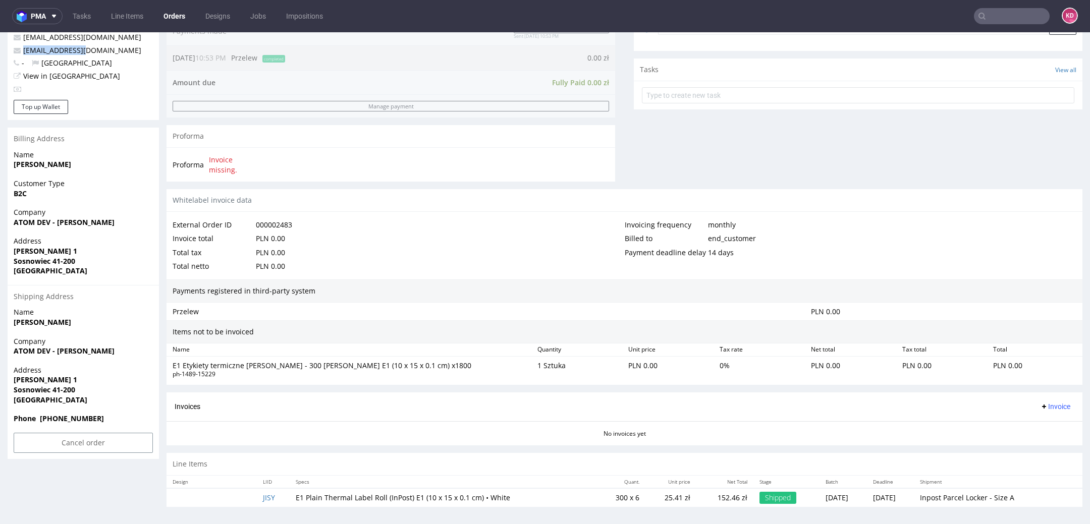
scroll to position [3, 0]
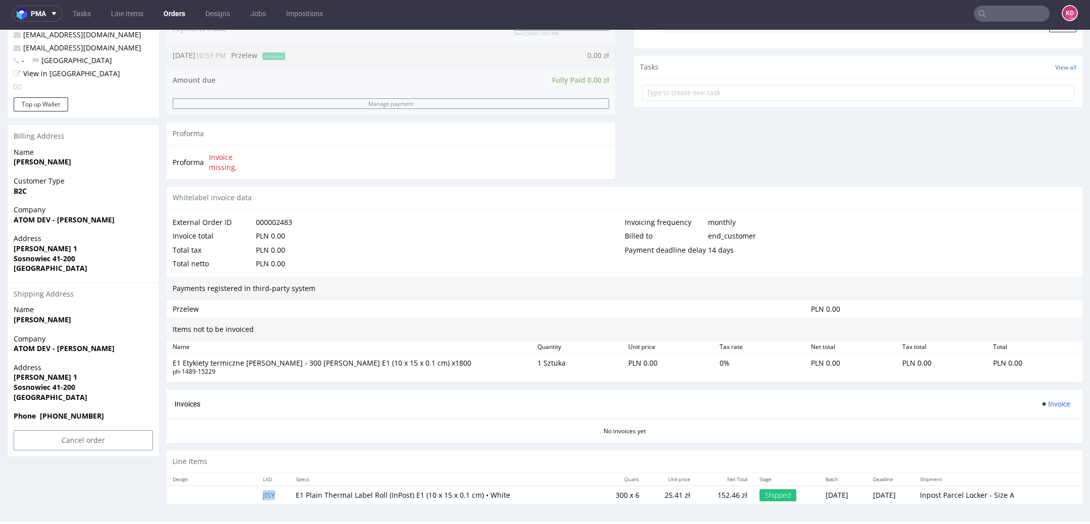
click at [279, 493] on td "JISY" at bounding box center [273, 495] width 33 height 19
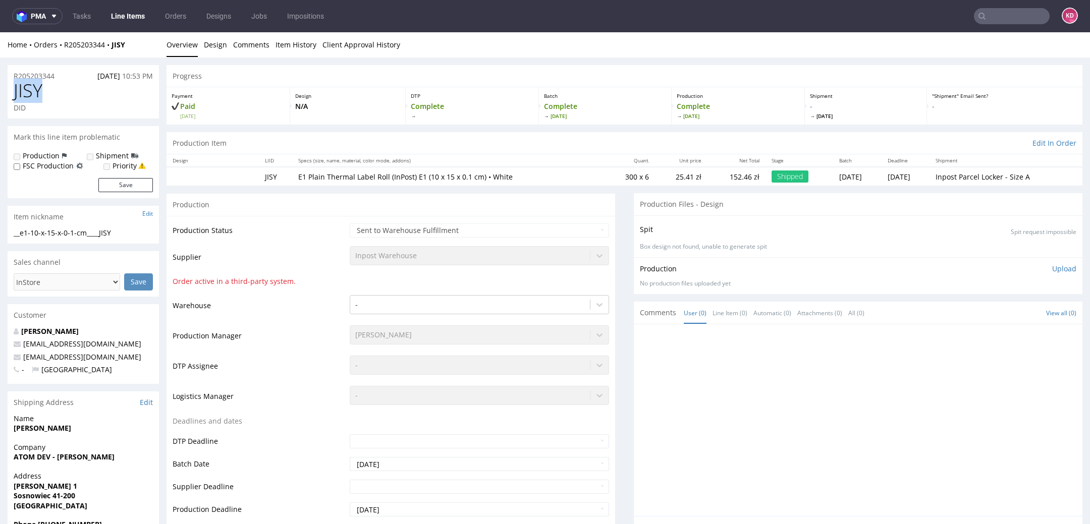
drag, startPoint x: 63, startPoint y: 98, endPoint x: 6, endPoint y: 96, distance: 57.6
copy span "JISY"
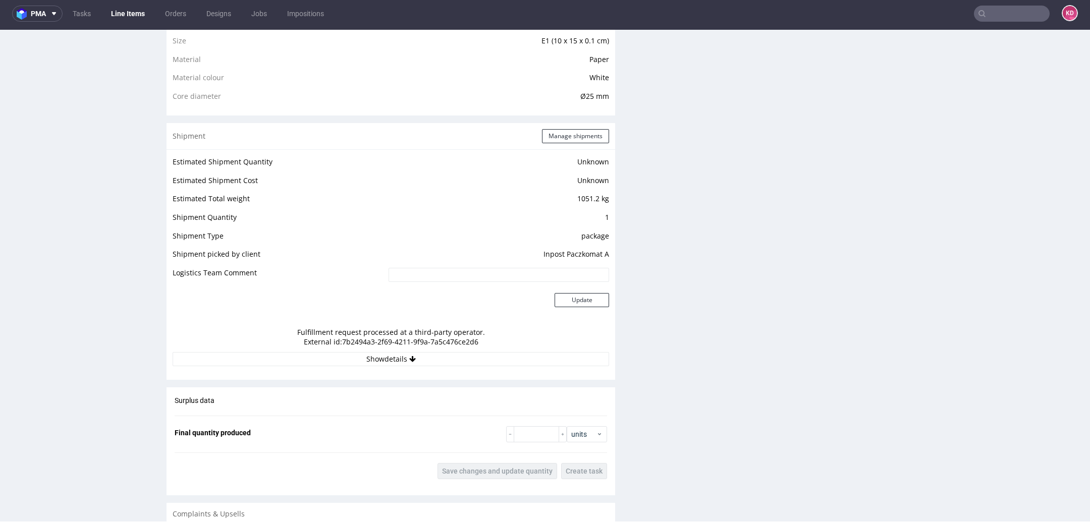
scroll to position [753, 0]
click at [346, 357] on button "Show details" at bounding box center [391, 360] width 437 height 14
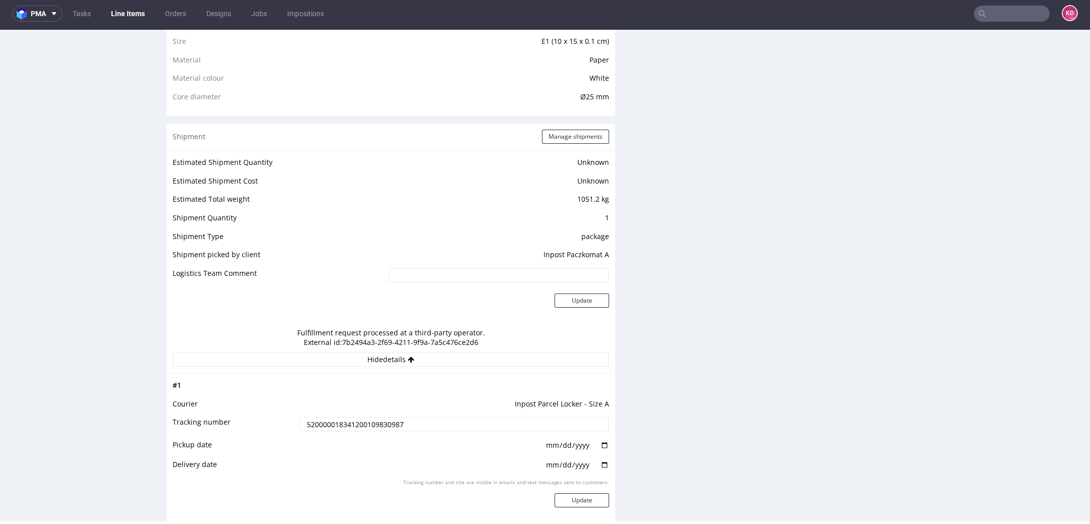
drag, startPoint x: 417, startPoint y: 430, endPoint x: 293, endPoint y: 423, distance: 124.9
click at [297, 423] on td "520000018341200109830987" at bounding box center [453, 427] width 312 height 23
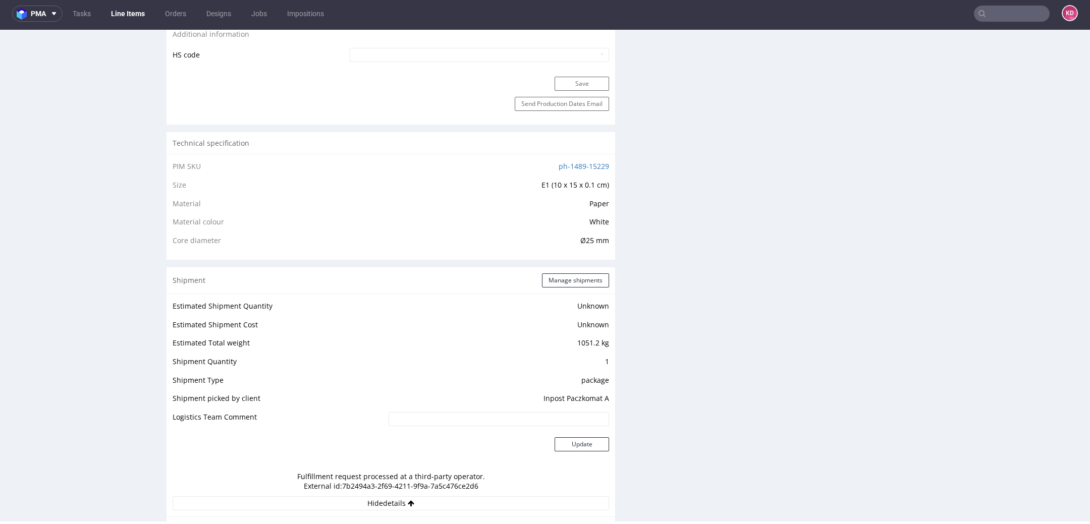
scroll to position [606, 0]
click at [571, 167] on link "ph-1489-15229" at bounding box center [584, 170] width 50 height 10
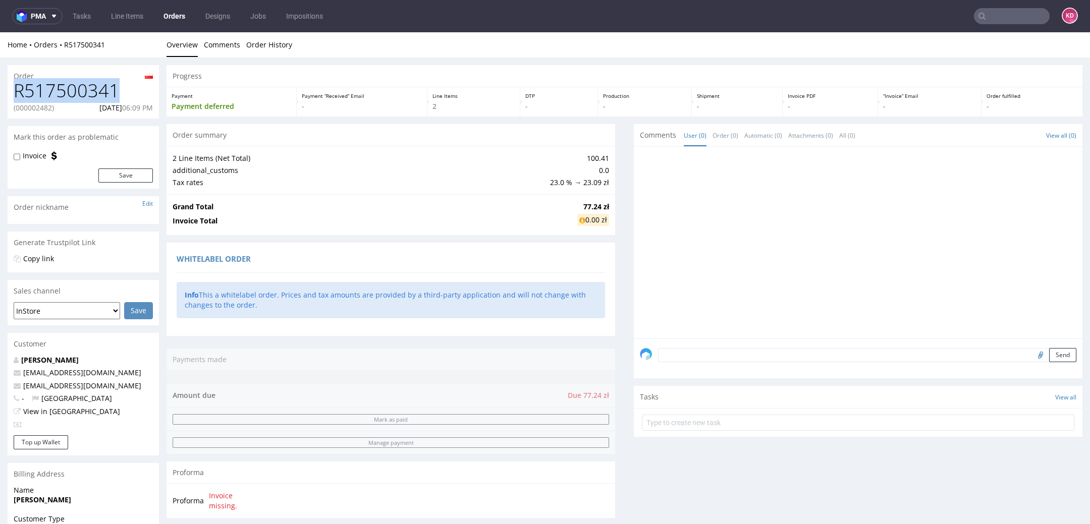
drag, startPoint x: 129, startPoint y: 86, endPoint x: 15, endPoint y: 91, distance: 114.7
click at [15, 91] on h1 "R517500341" at bounding box center [83, 91] width 139 height 20
copy h1 "R517500341"
drag, startPoint x: 123, startPoint y: 386, endPoint x: 23, endPoint y: 387, distance: 100.5
click at [23, 387] on p "[EMAIL_ADDRESS][DOMAIN_NAME]" at bounding box center [83, 386] width 139 height 10
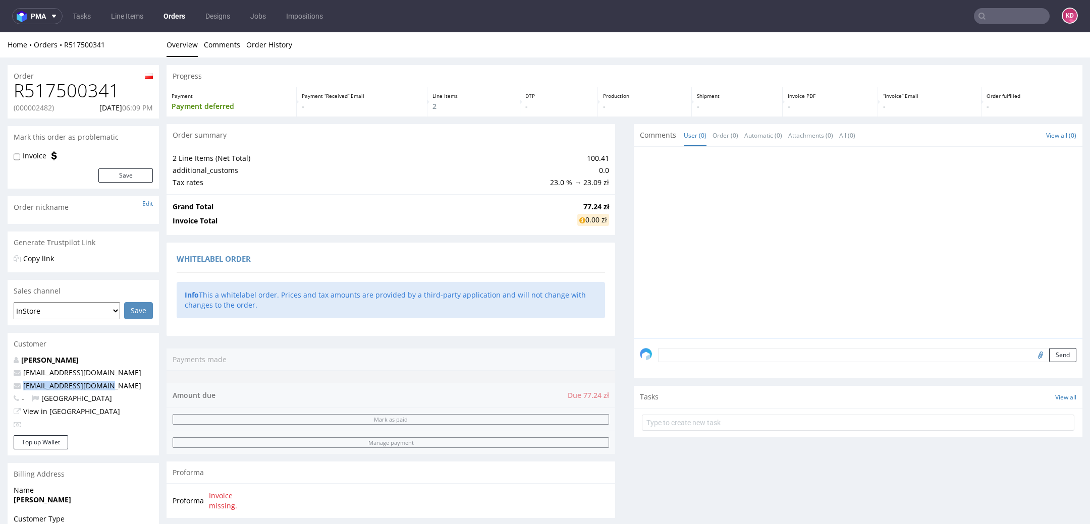
copy link "[EMAIL_ADDRESS][DOMAIN_NAME]"
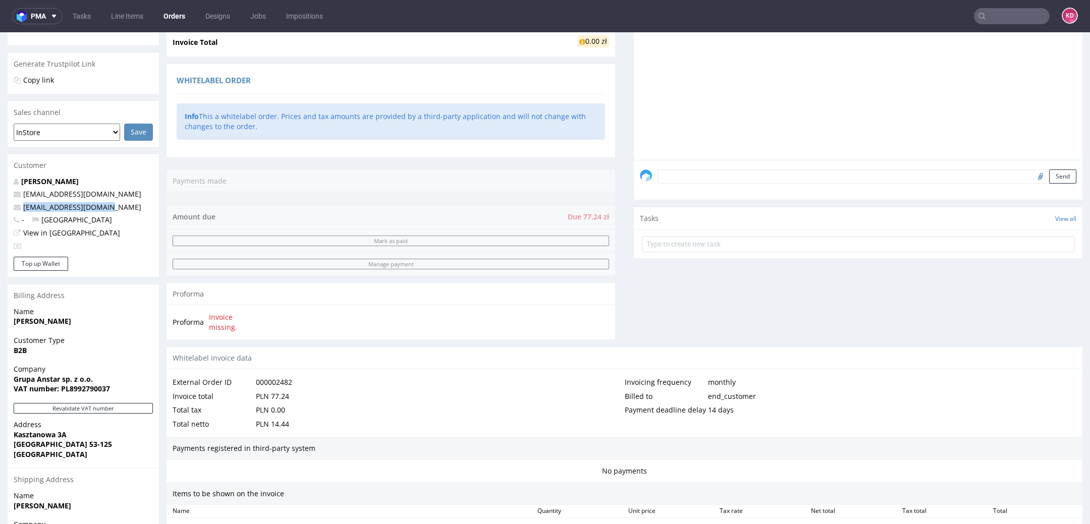
scroll to position [421, 0]
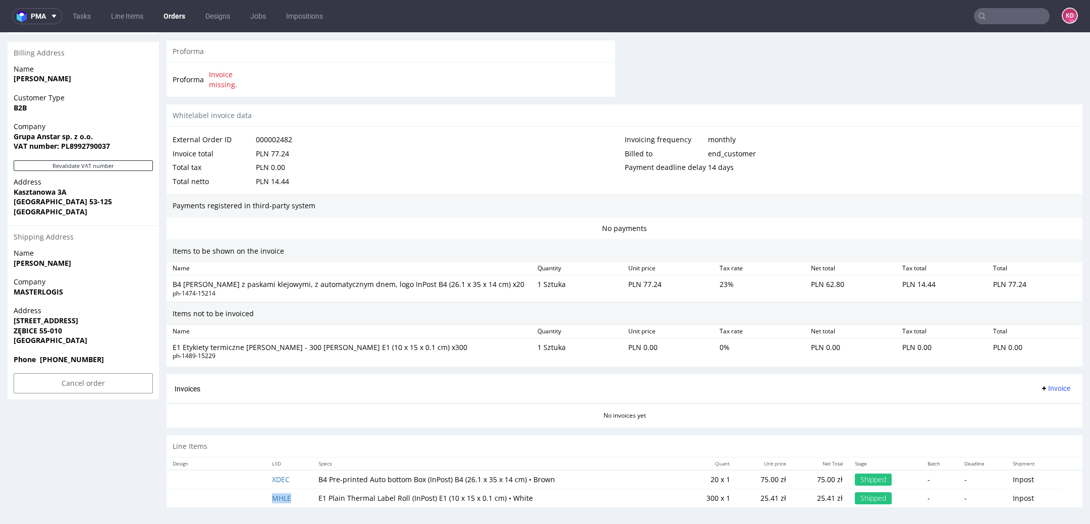
click at [303, 491] on td "MHLE" at bounding box center [289, 499] width 46 height 19
copy link "MHLE"
click at [300, 480] on td "XDEC" at bounding box center [289, 479] width 46 height 19
copy link "XDEC"
click at [278, 482] on td "XDEC" at bounding box center [289, 479] width 46 height 19
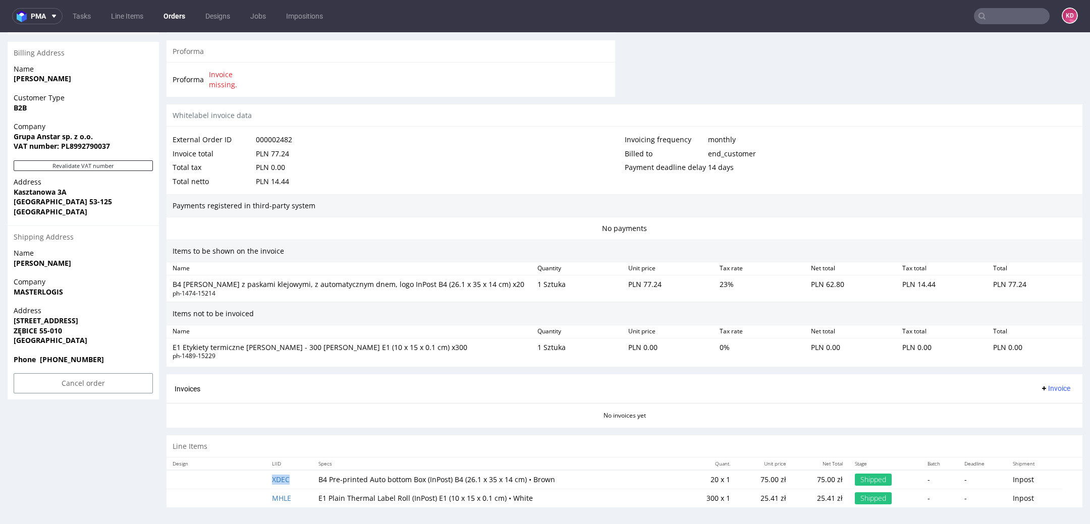
click at [289, 475] on td "XDEC" at bounding box center [289, 479] width 46 height 19
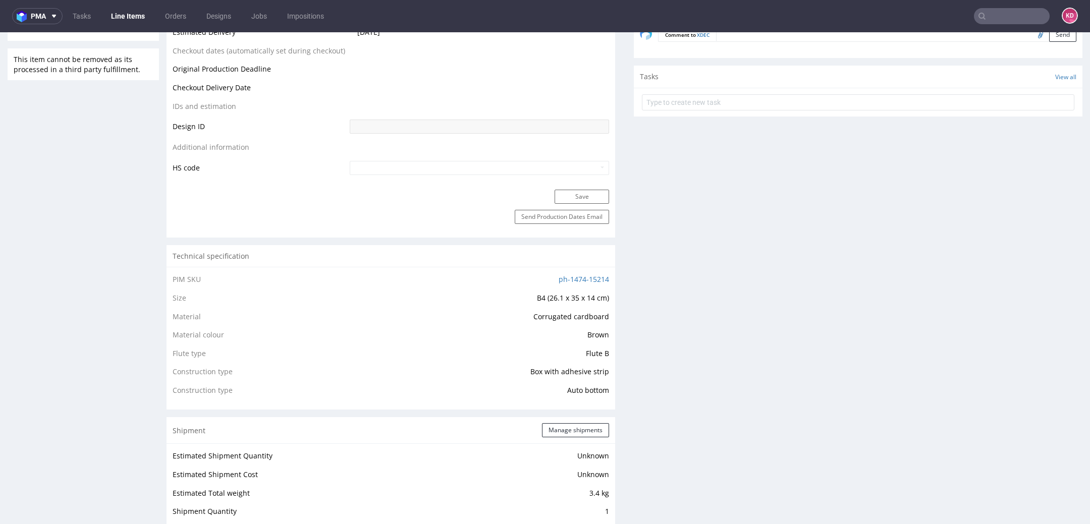
scroll to position [497, 0]
click at [572, 283] on link "ph-1474-15214" at bounding box center [584, 281] width 50 height 10
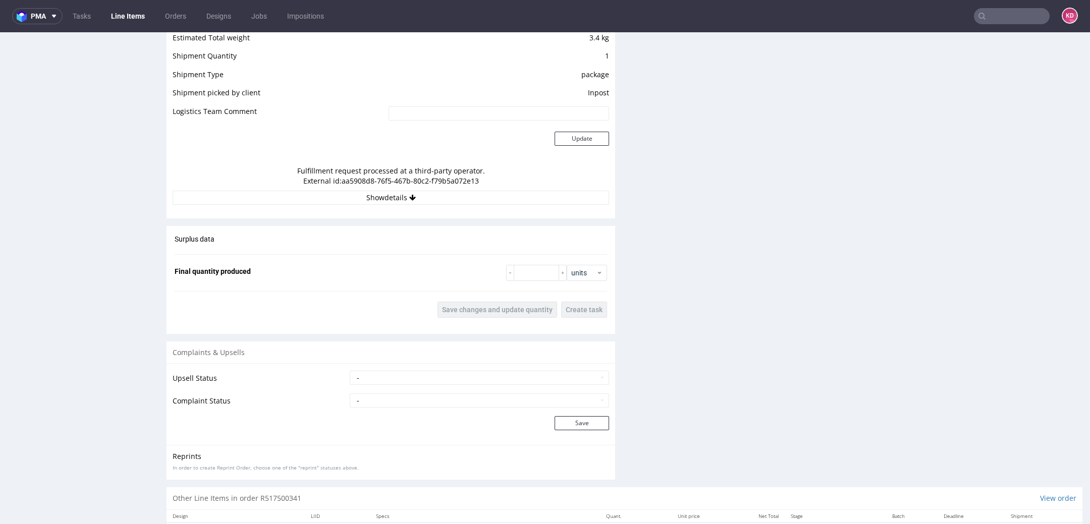
scroll to position [1006, 0]
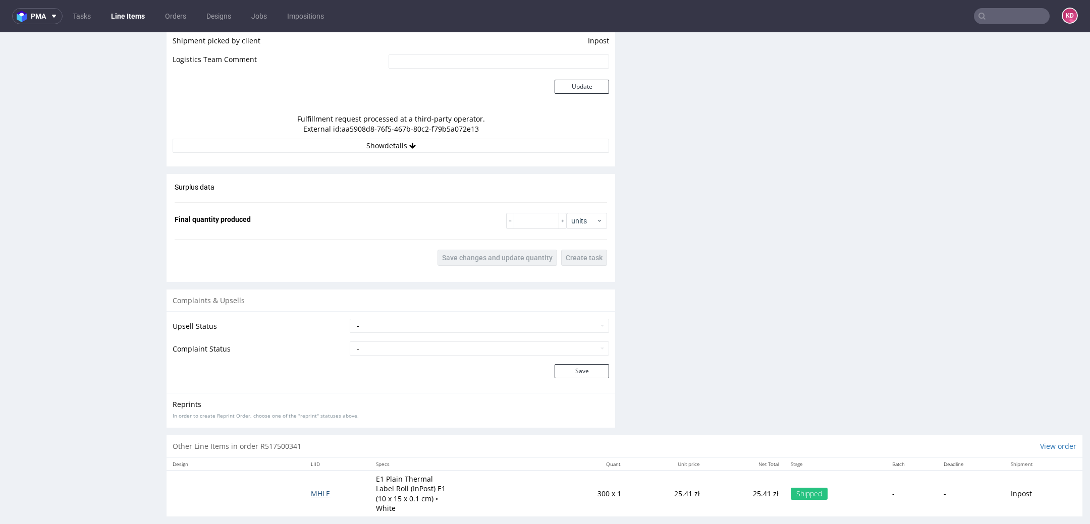
click at [317, 482] on td "MHLE" at bounding box center [337, 494] width 65 height 46
click at [318, 489] on span "MHLE" at bounding box center [320, 494] width 19 height 10
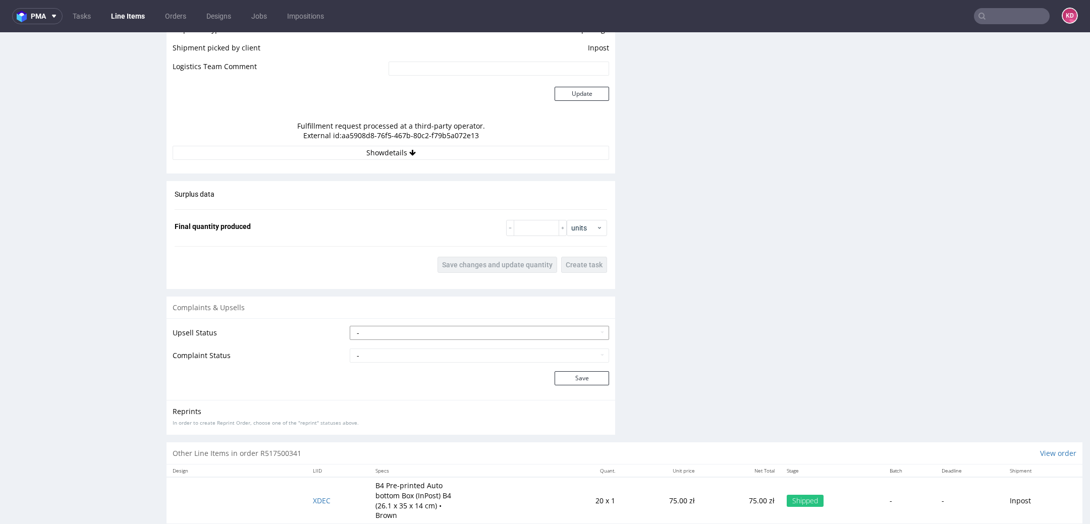
scroll to position [971, 0]
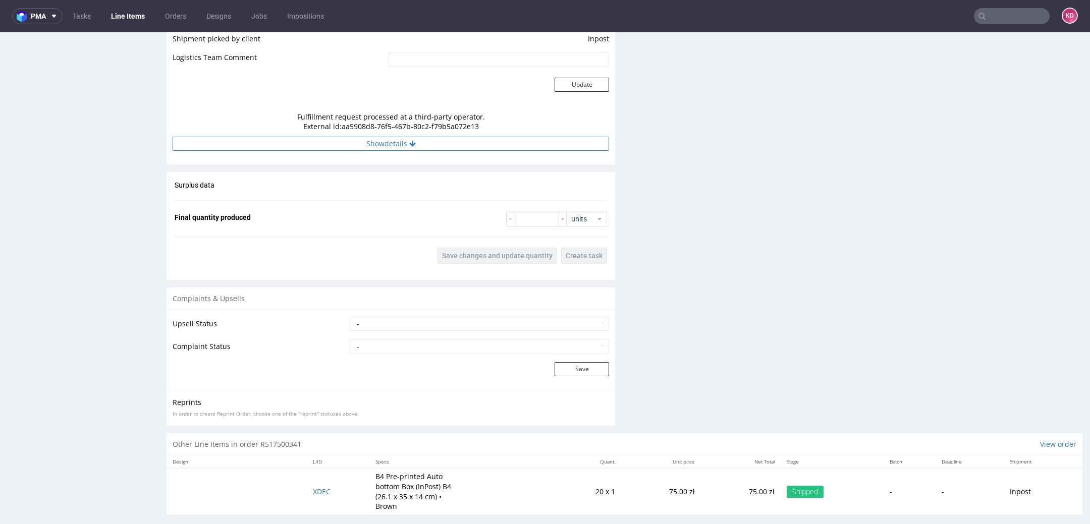
click at [420, 147] on button "Show details" at bounding box center [391, 144] width 437 height 14
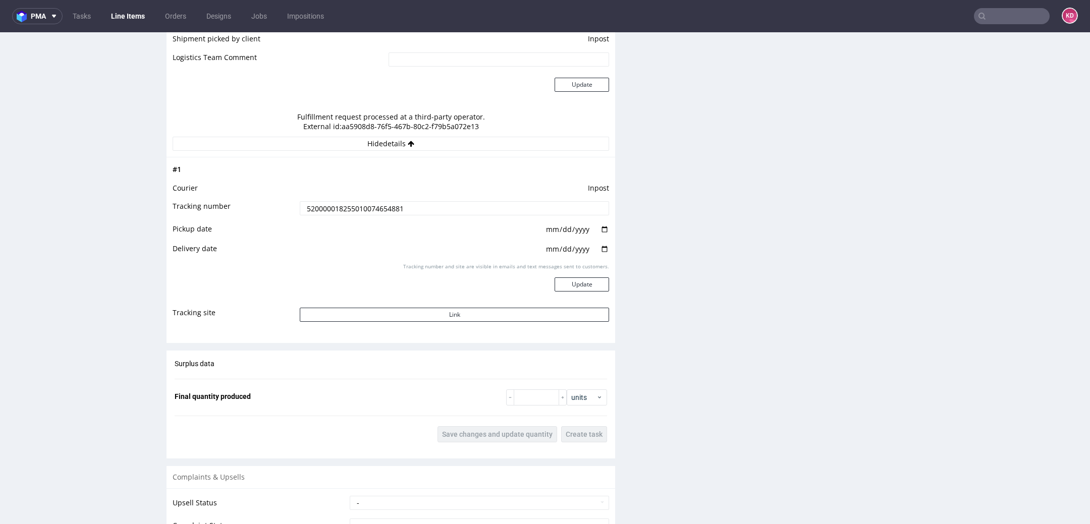
drag, startPoint x: 409, startPoint y: 206, endPoint x: 274, endPoint y: 204, distance: 135.3
click at [274, 204] on tr "Tracking number 520000018255010074654881" at bounding box center [391, 211] width 437 height 23
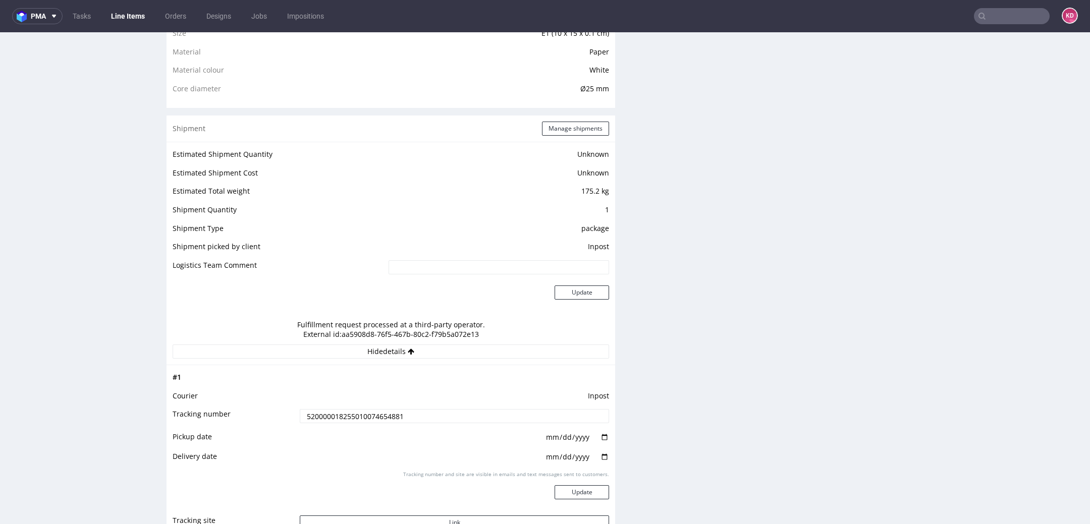
scroll to position [730, 0]
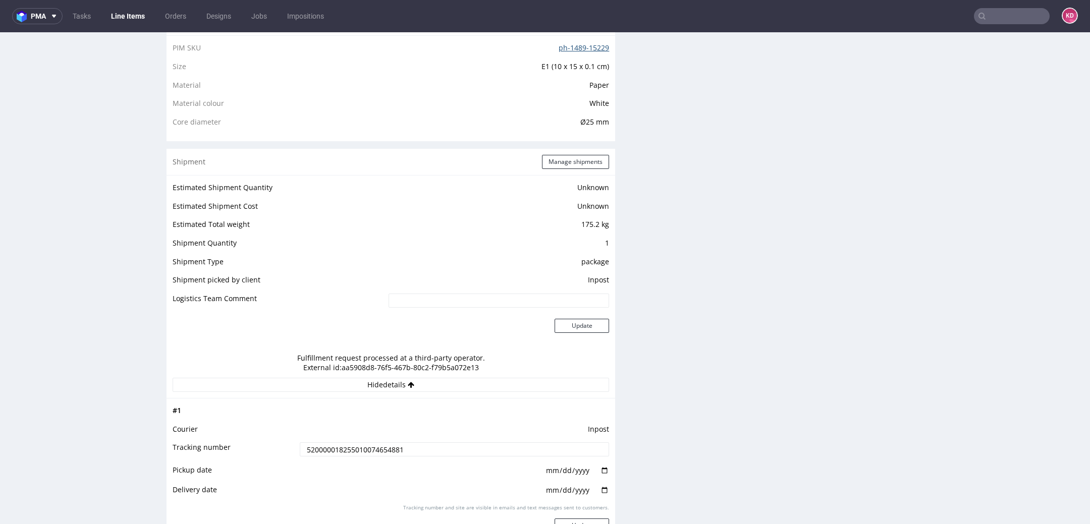
click at [579, 45] on link "ph-1489-15229" at bounding box center [584, 48] width 50 height 10
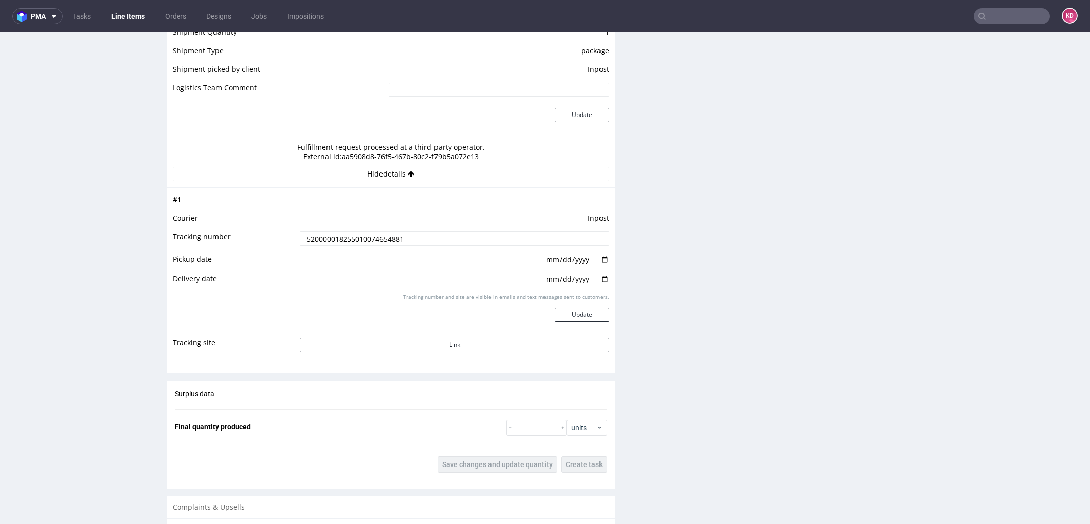
scroll to position [1158, 0]
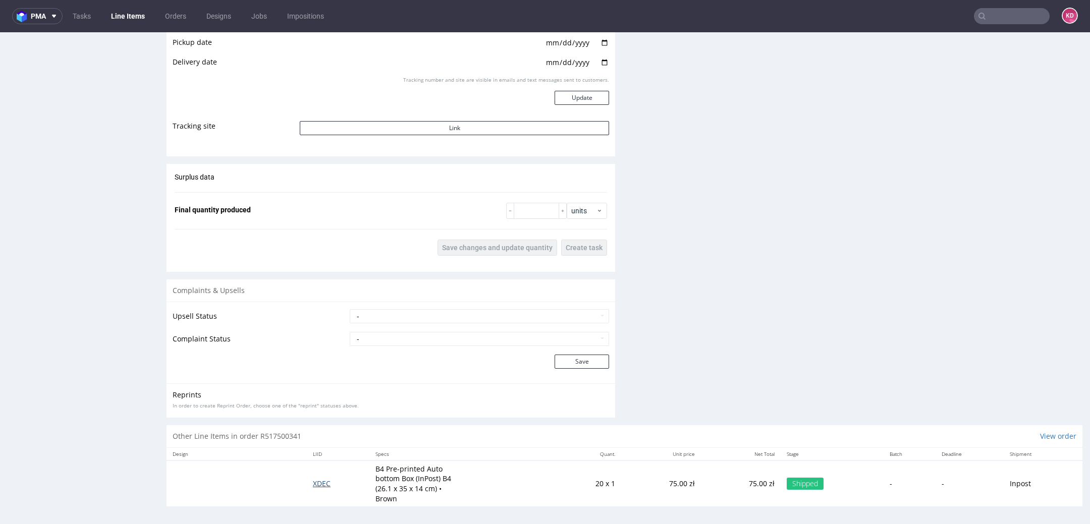
click at [322, 485] on span "XDEC" at bounding box center [322, 484] width 18 height 10
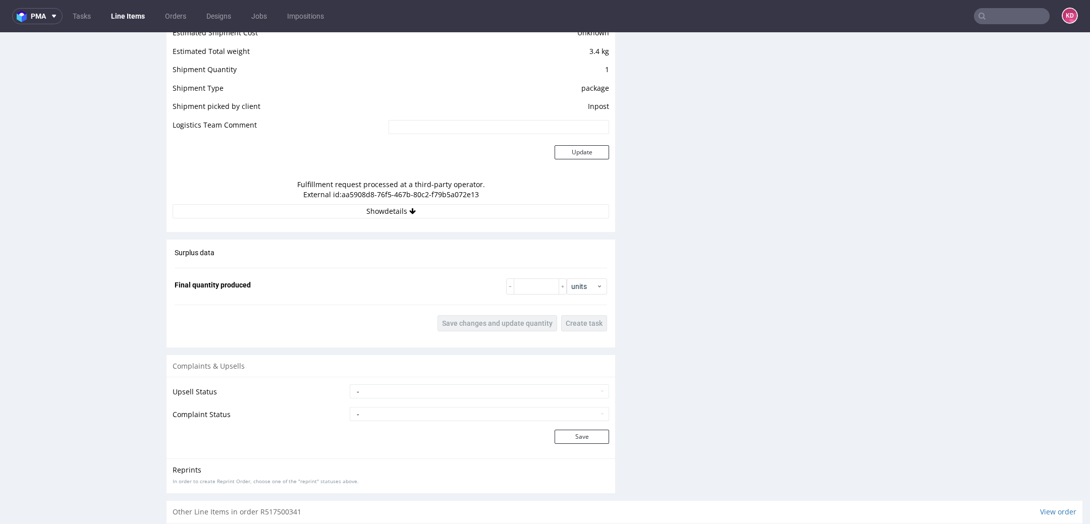
scroll to position [910, 0]
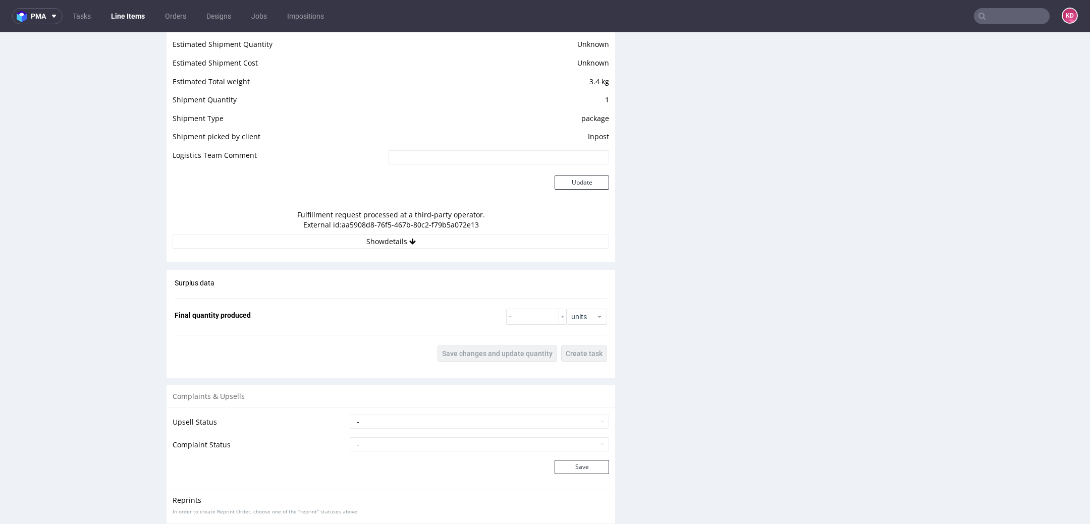
click at [413, 233] on div "Fulfillment request processed at a third-party operator. External id: aa5908d8-…" at bounding box center [391, 220] width 437 height 30
click at [413, 238] on button "Show details" at bounding box center [391, 242] width 437 height 14
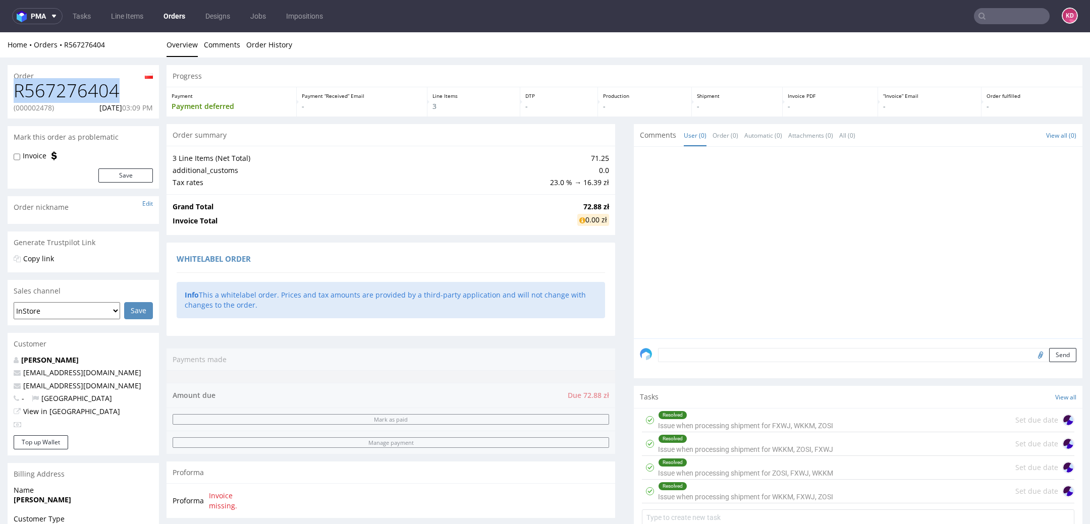
drag, startPoint x: 124, startPoint y: 93, endPoint x: 17, endPoint y: 93, distance: 107.0
click at [17, 93] on h1 "R567276404" at bounding box center [83, 91] width 139 height 20
copy h1 "R567276404"
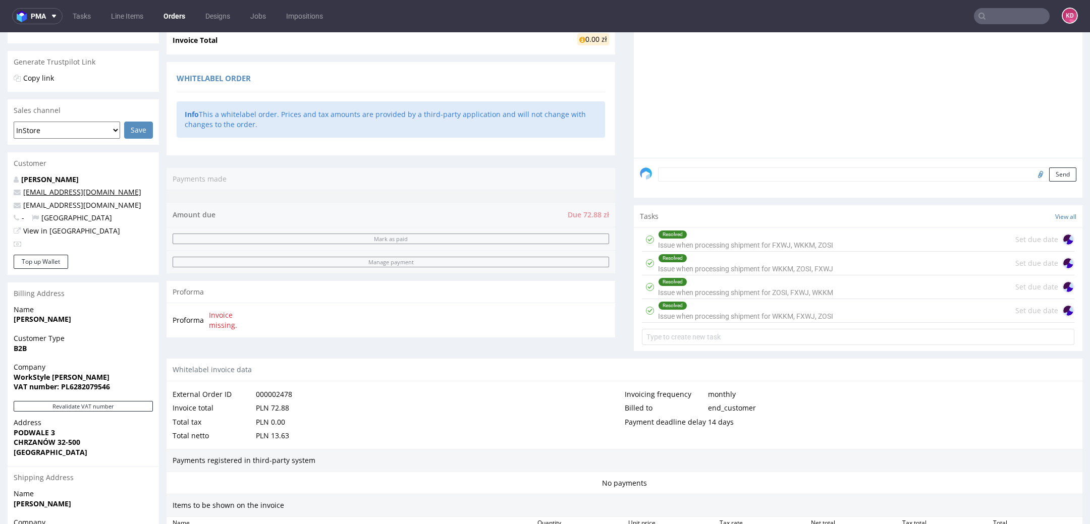
scroll to position [179, 0]
drag, startPoint x: 99, startPoint y: 209, endPoint x: 20, endPoint y: 209, distance: 79.3
click at [20, 209] on p "[EMAIL_ADDRESS][DOMAIN_NAME]" at bounding box center [83, 207] width 139 height 10
copy span "[EMAIL_ADDRESS][DOMAIN_NAME]"
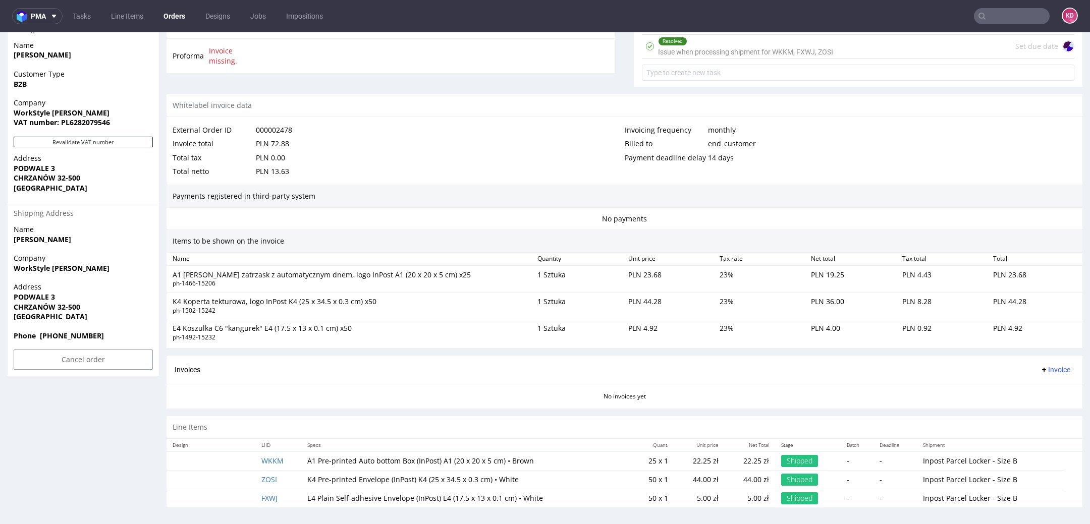
scroll to position [3, 0]
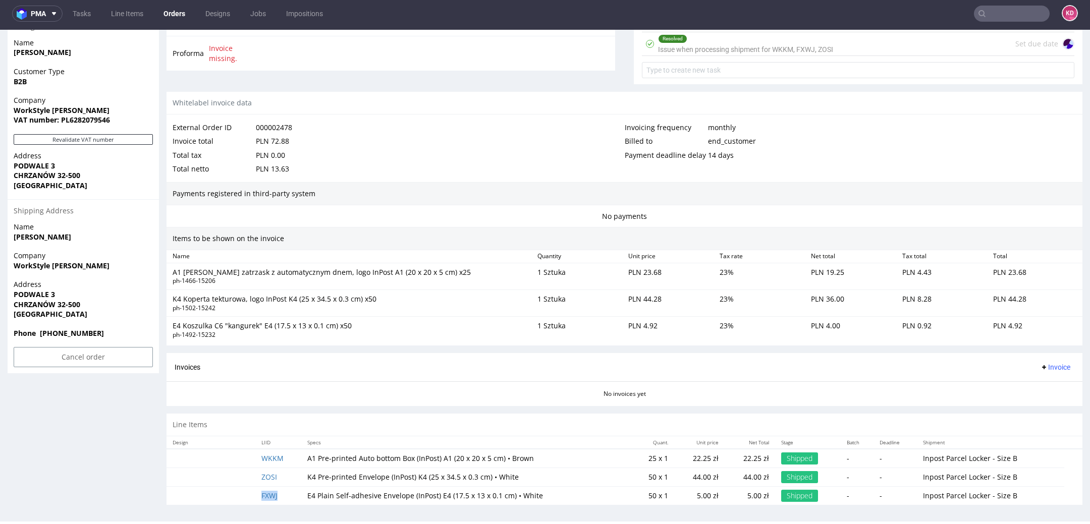
click at [293, 490] on td "FXWJ" at bounding box center [278, 496] width 46 height 19
copy link "FXWJ"
click at [286, 455] on td "WKKM" at bounding box center [278, 458] width 46 height 19
copy link "WKKM"
click at [290, 475] on td "ZOSI" at bounding box center [278, 477] width 46 height 19
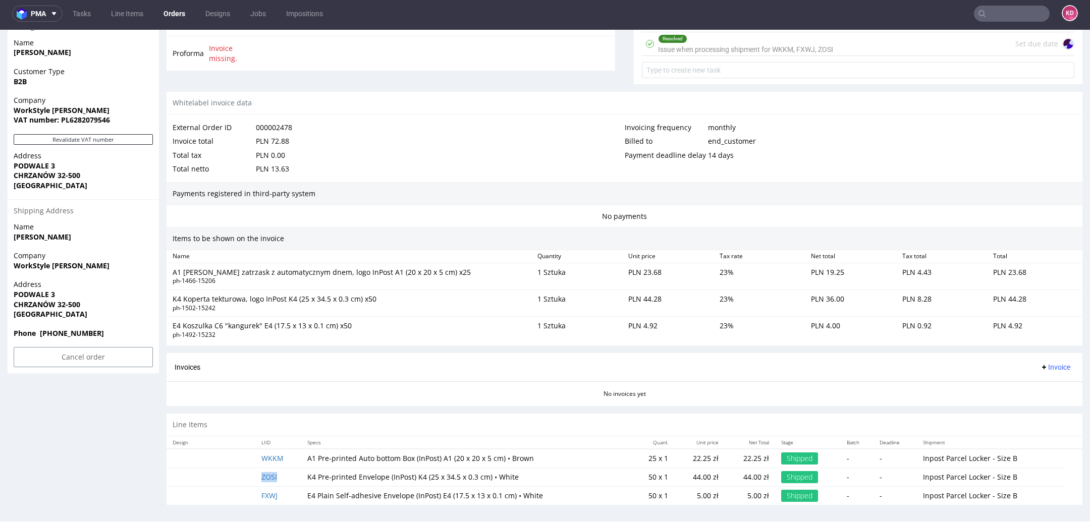
copy link "ZOSI"
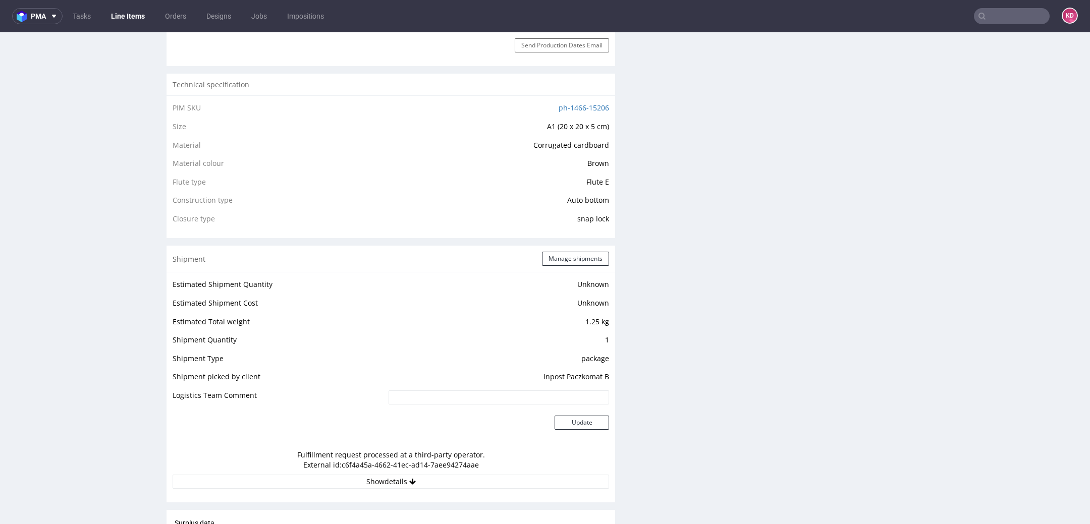
scroll to position [686, 0]
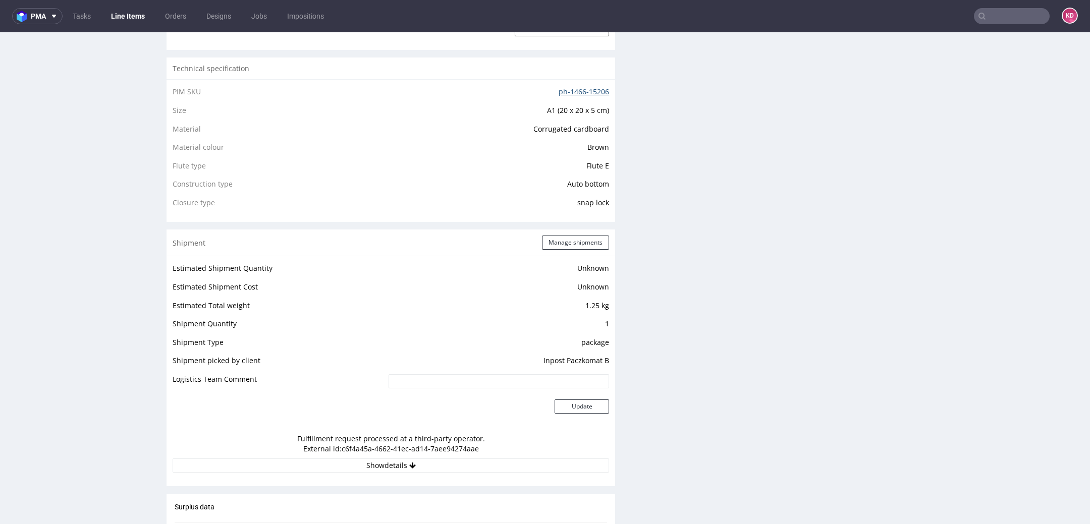
click at [566, 94] on link "ph-1466-15206" at bounding box center [584, 92] width 50 height 10
click at [429, 465] on button "Show details" at bounding box center [391, 466] width 437 height 14
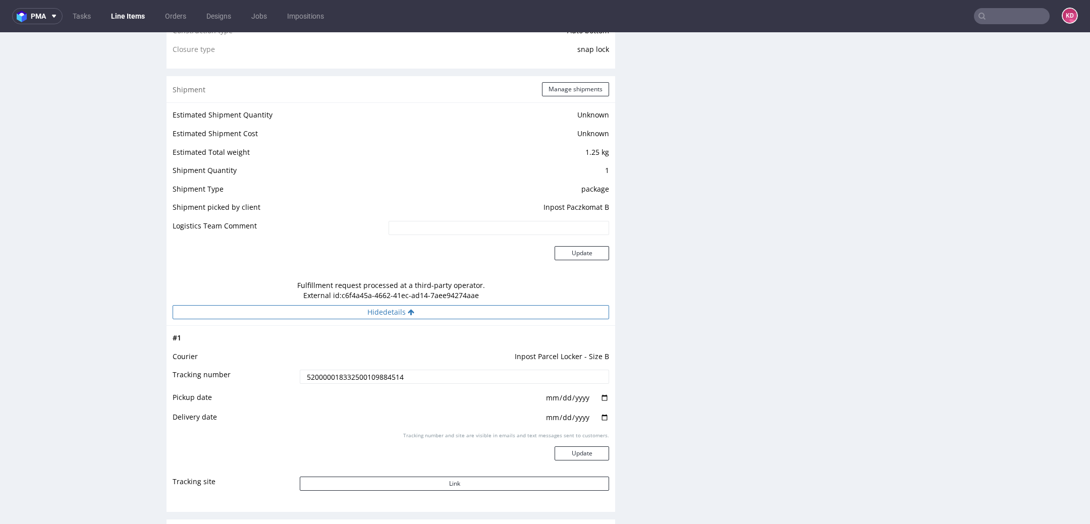
scroll to position [839, 0]
drag, startPoint x: 426, startPoint y: 373, endPoint x: 290, endPoint y: 375, distance: 135.3
click at [290, 375] on tr "Tracking number 520000018332500109884514" at bounding box center [391, 381] width 437 height 23
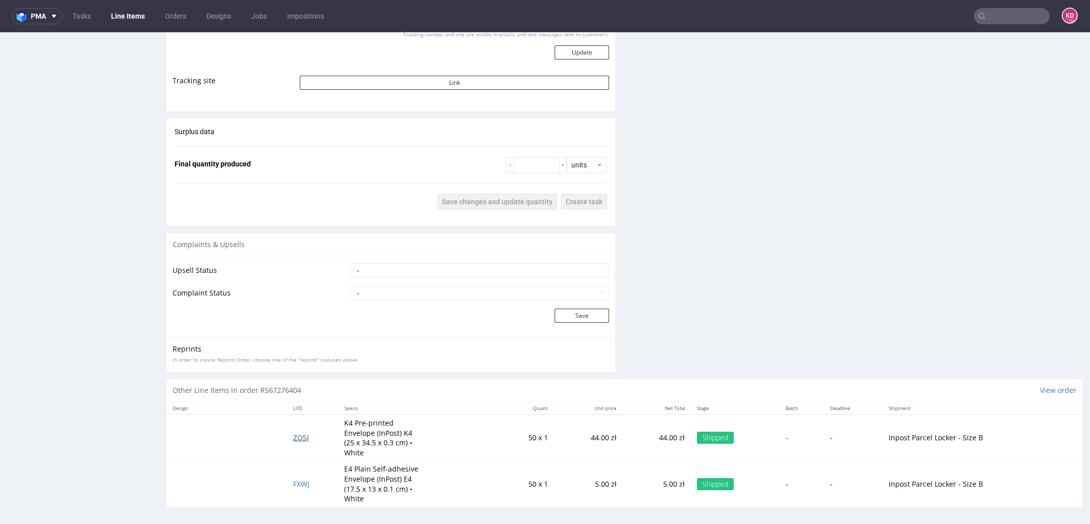
click at [302, 438] on span "ZOSI" at bounding box center [301, 438] width 16 height 10
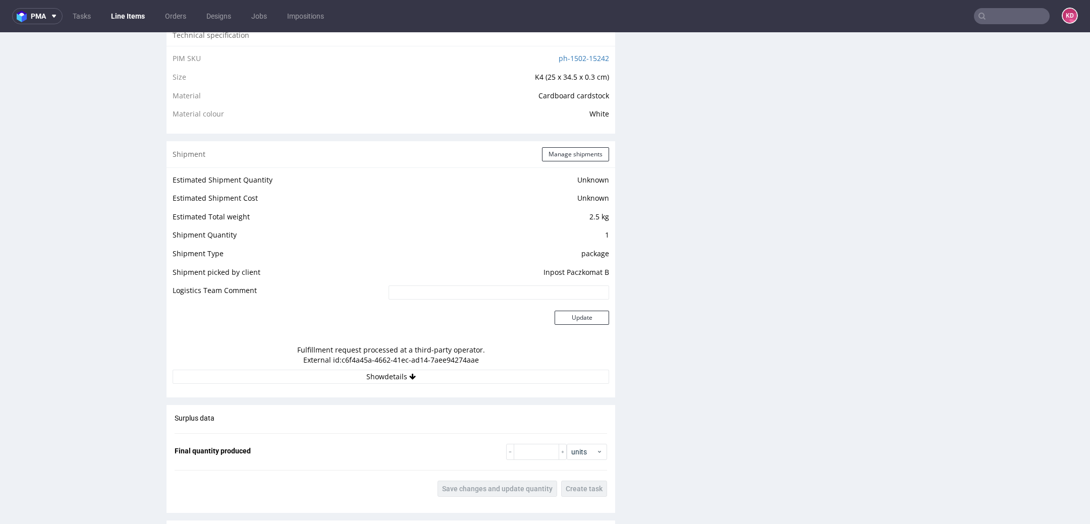
scroll to position [713, 0]
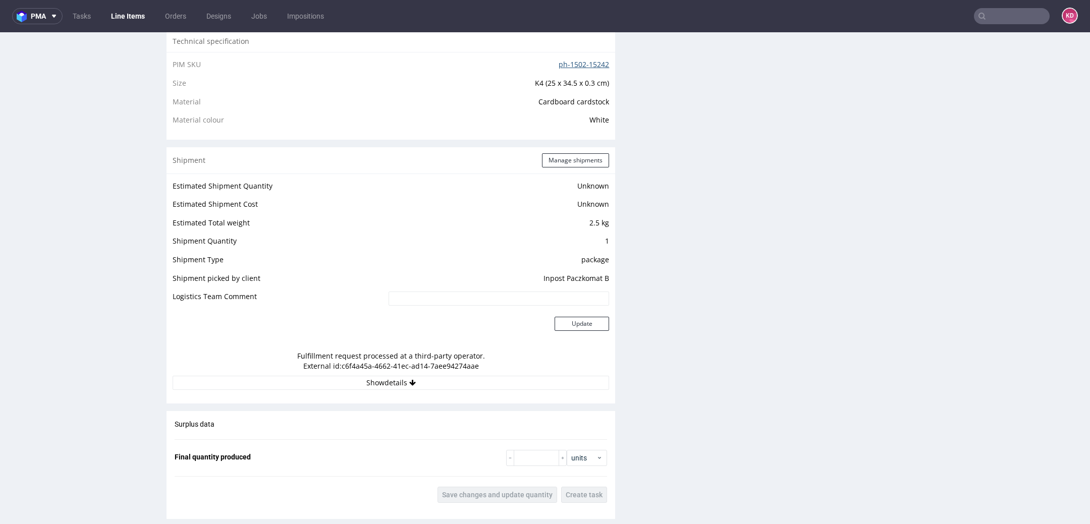
click at [579, 63] on link "ph-1502-15242" at bounding box center [584, 65] width 50 height 10
click at [376, 381] on button "Show details" at bounding box center [391, 383] width 437 height 14
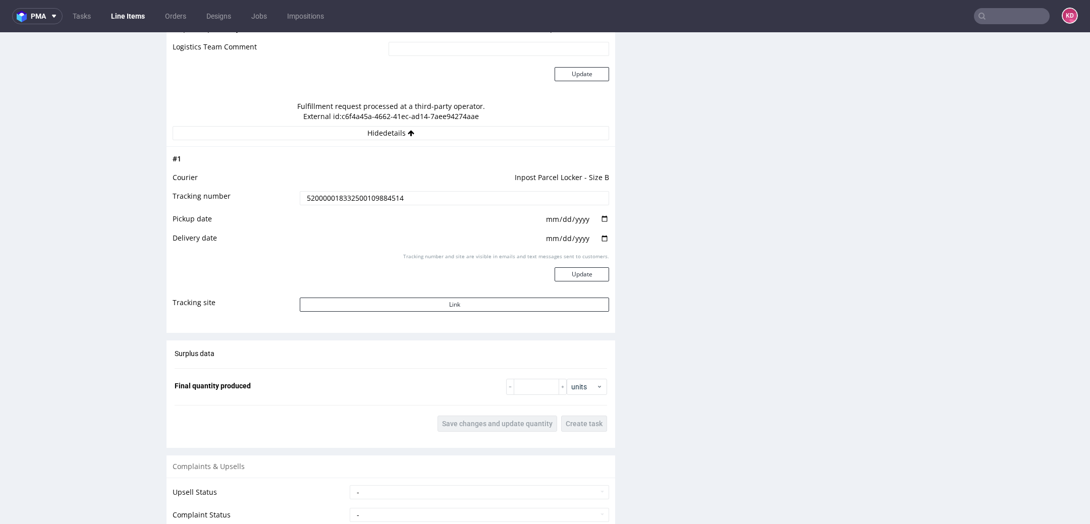
scroll to position [1186, 0]
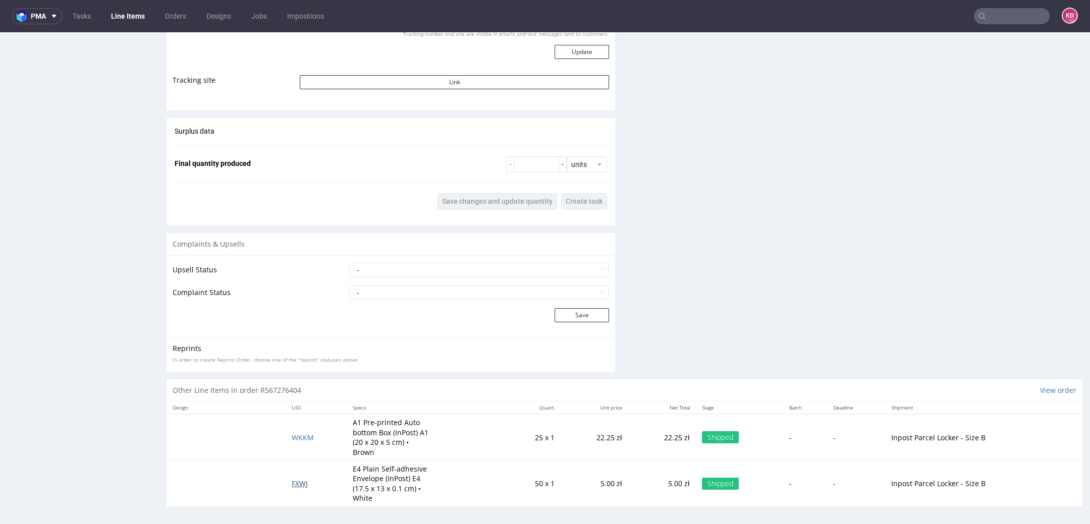
click at [301, 482] on span "FXWJ" at bounding box center [300, 484] width 16 height 10
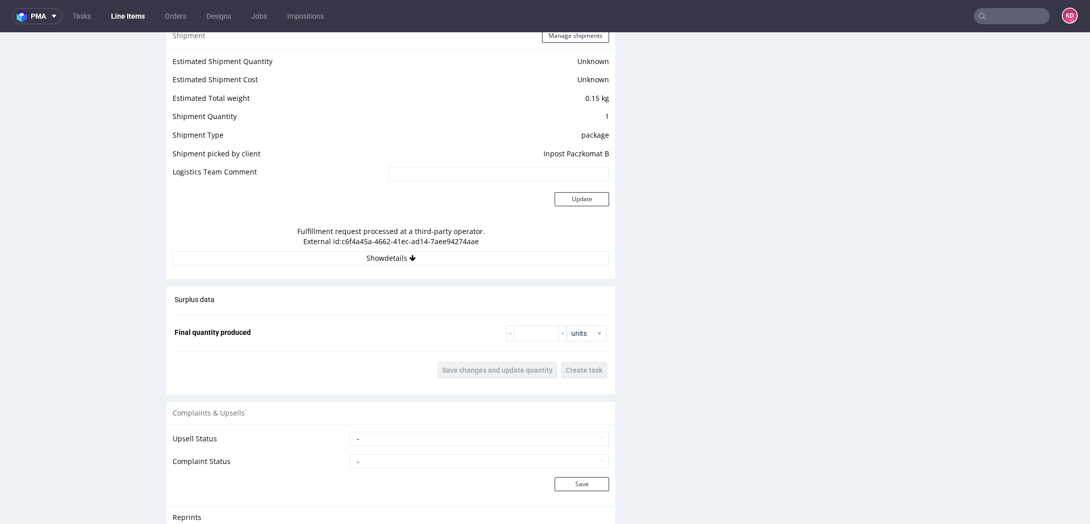
scroll to position [874, 0]
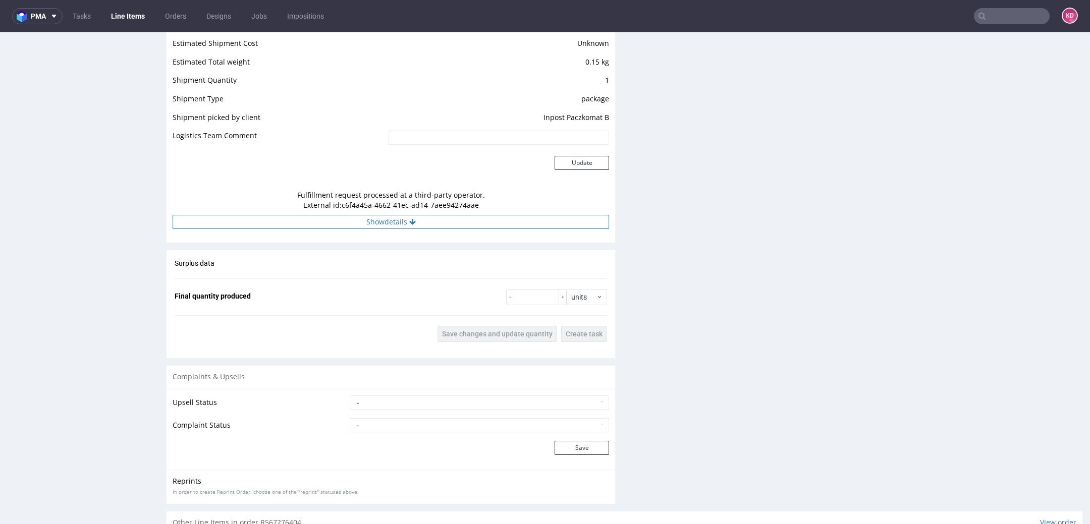
click at [409, 220] on icon at bounding box center [412, 222] width 7 height 7
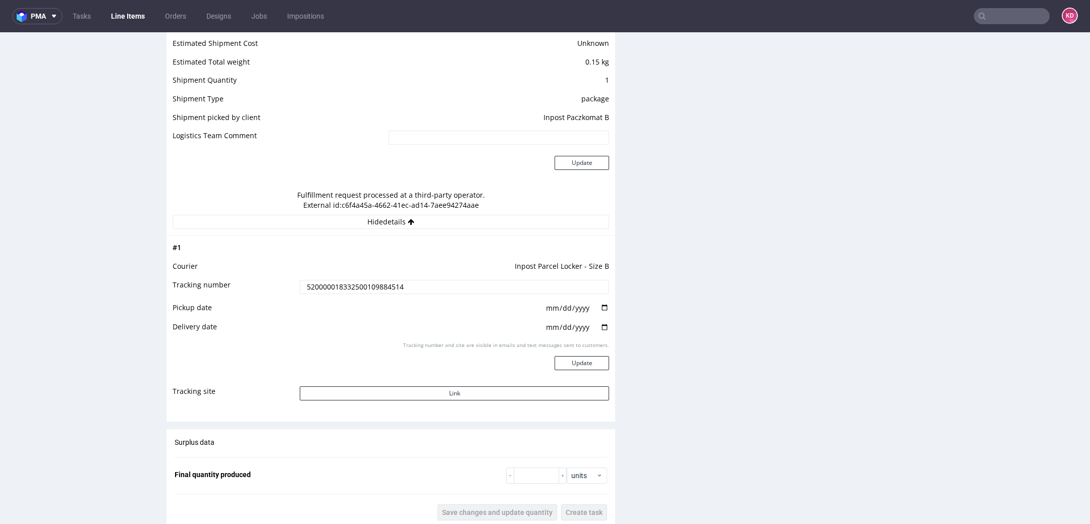
drag, startPoint x: 466, startPoint y: 283, endPoint x: 297, endPoint y: 280, distance: 169.1
click at [300, 280] on input "520000018332500109884514" at bounding box center [454, 287] width 309 height 14
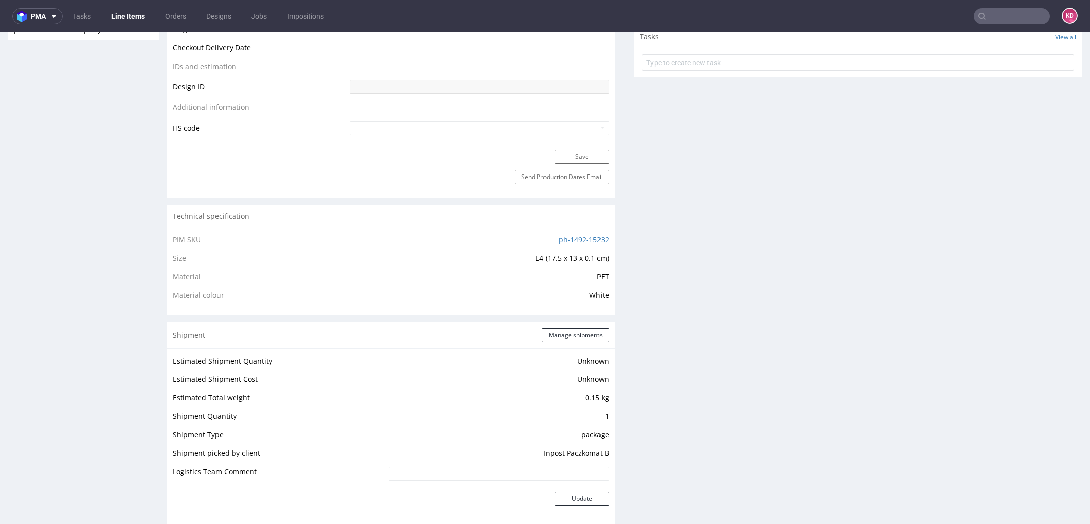
scroll to position [532, 0]
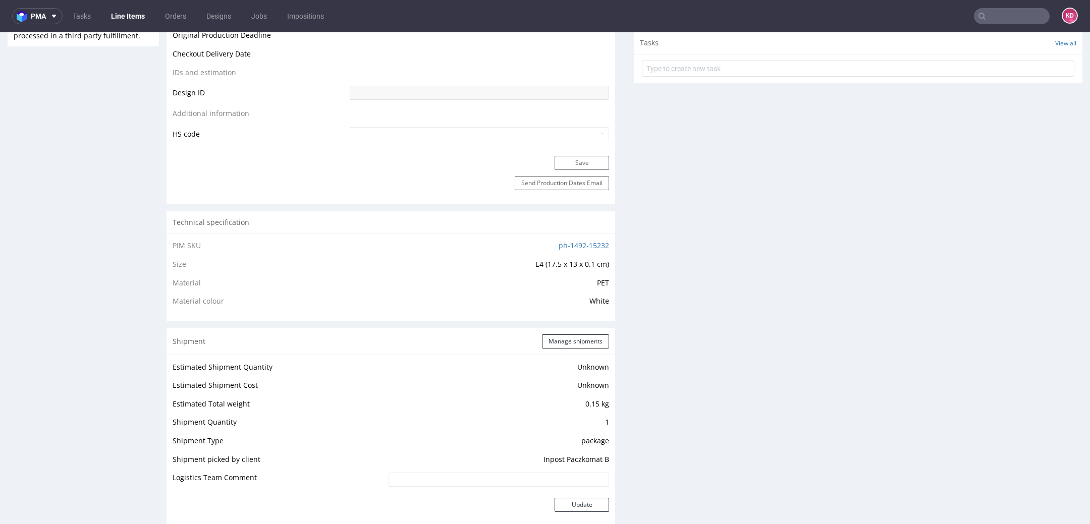
click at [578, 240] on td "ph-1492-15232" at bounding box center [478, 249] width 262 height 19
click at [576, 245] on link "ph-1492-15232" at bounding box center [584, 246] width 50 height 10
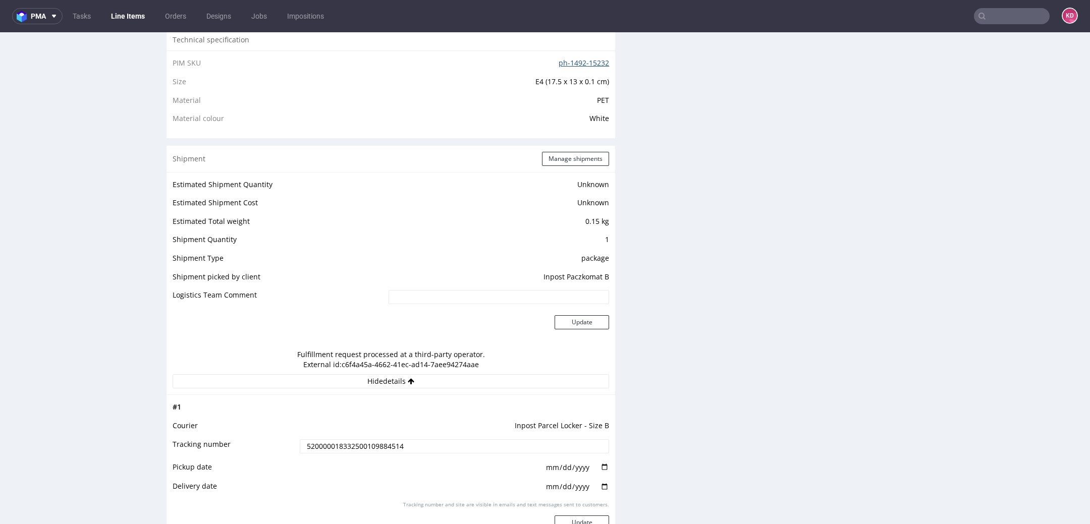
scroll to position [711, 0]
